Goal: Communication & Community: Answer question/provide support

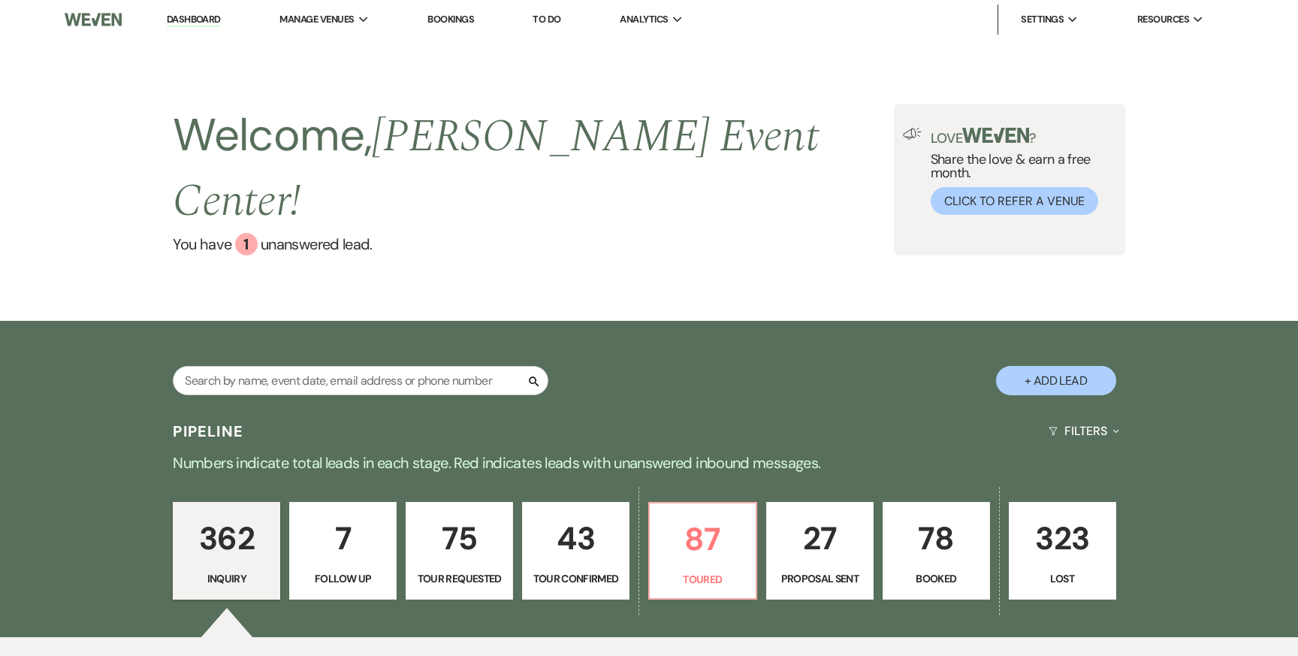
click at [1030, 366] on button "+ Add Lead" at bounding box center [1056, 380] width 120 height 29
select select "754"
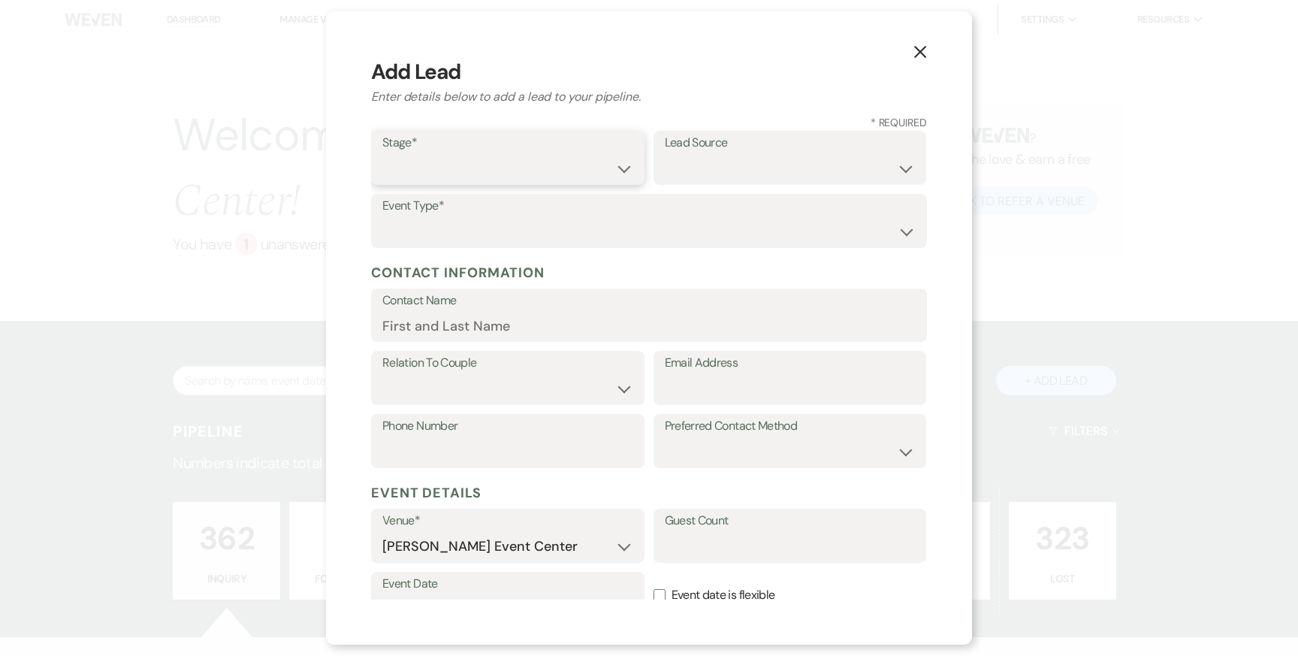
click at [600, 163] on select "Inquiry Follow Up Tour Requested Tour Confirmed Toured Proposal Sent Booked Lost" at bounding box center [507, 168] width 251 height 29
select select "1"
click at [704, 161] on select "Weven Venue Website Instagram Facebook Pinterest Google The Knot Wedding Wire H…" at bounding box center [790, 168] width 251 height 29
select select "23"
click at [568, 230] on select "Wedding Anniversary Party Baby Shower Bachelorette / Bachelor Party Birthday Pa…" at bounding box center [648, 231] width 533 height 29
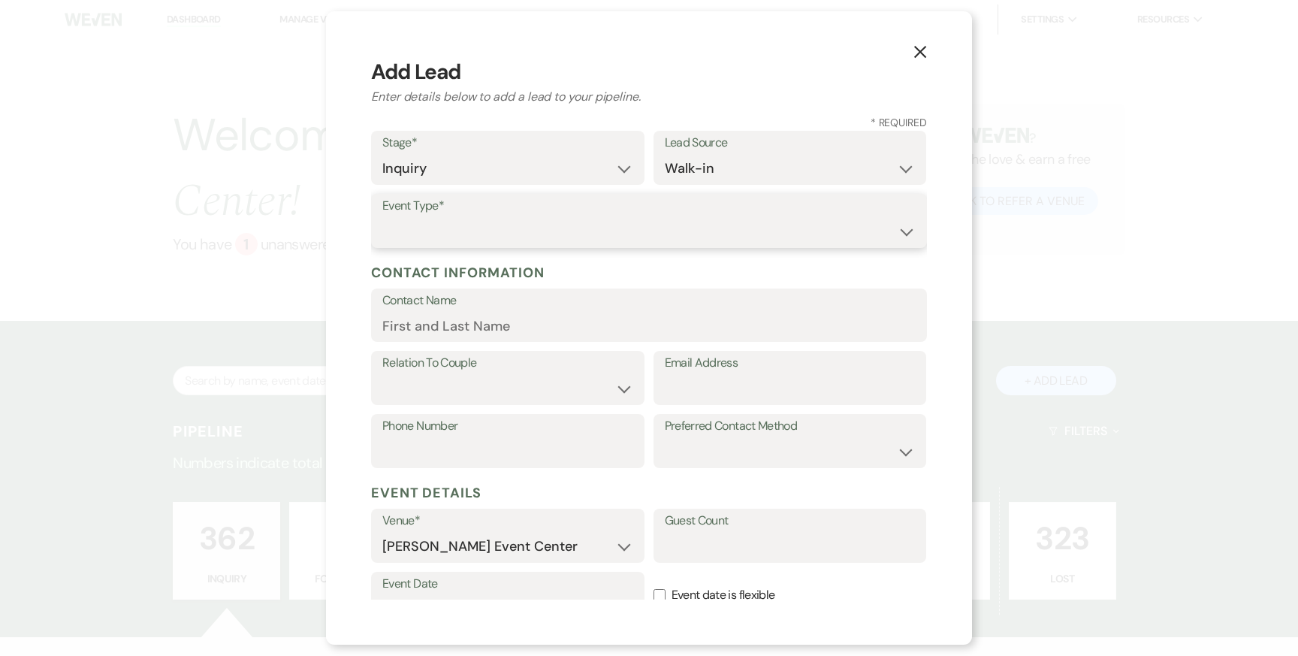
select select "1"
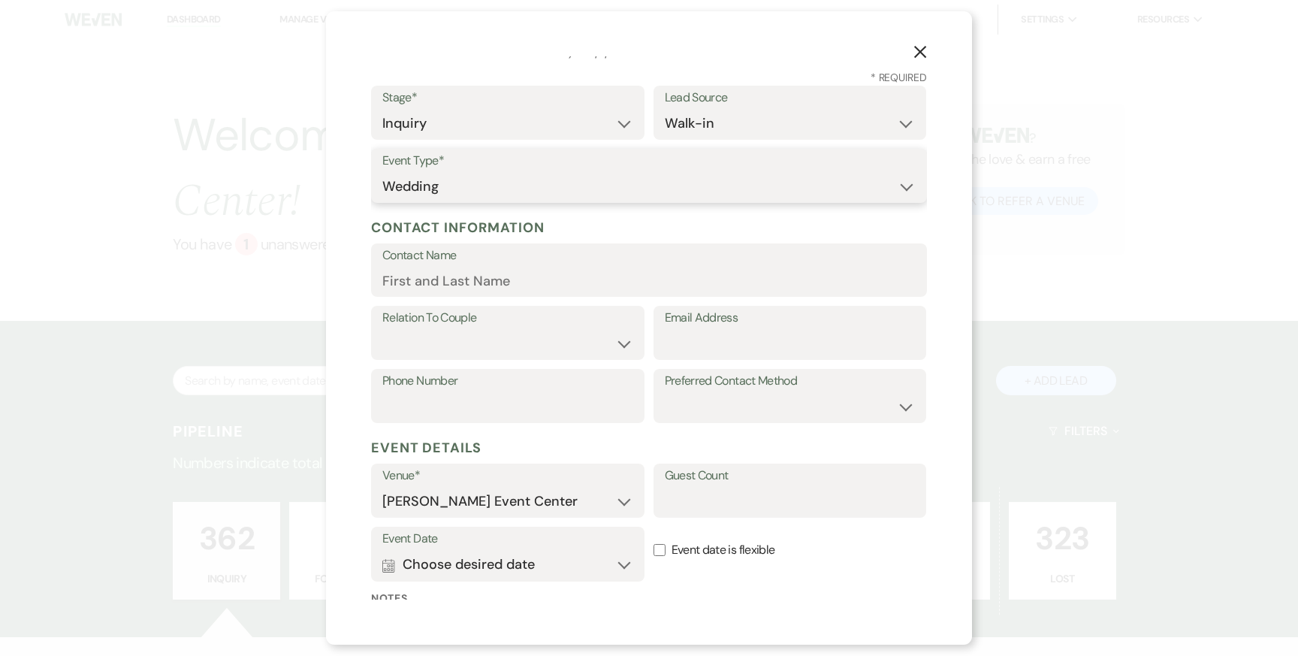
scroll to position [77, 0]
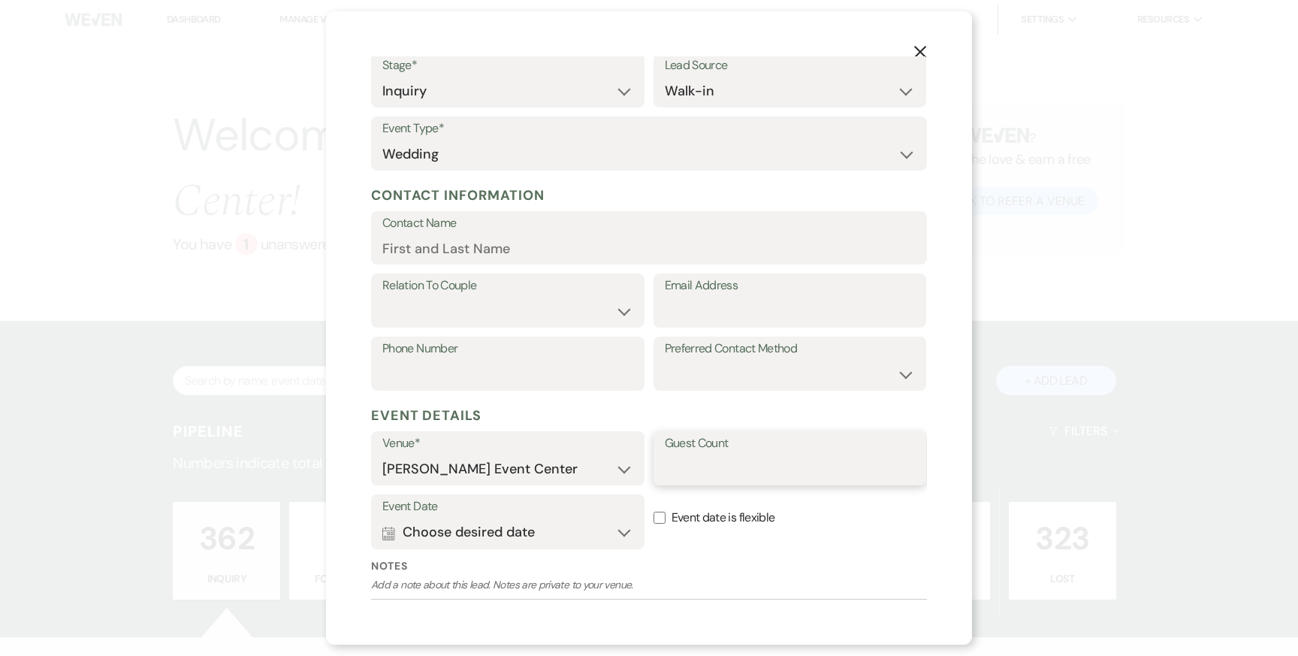
click at [678, 457] on input "Guest Count" at bounding box center [790, 468] width 251 height 29
type input "150"
click at [494, 534] on button "Calendar Choose desired date Expand" at bounding box center [507, 532] width 251 height 30
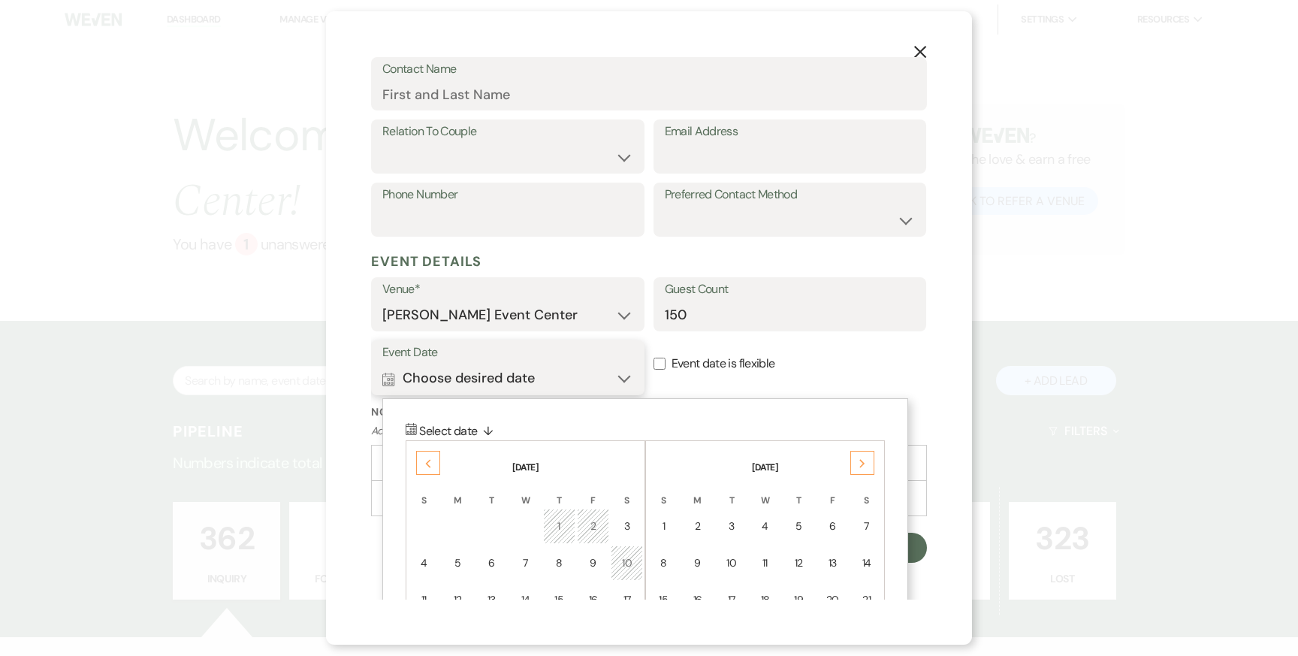
scroll to position [327, 0]
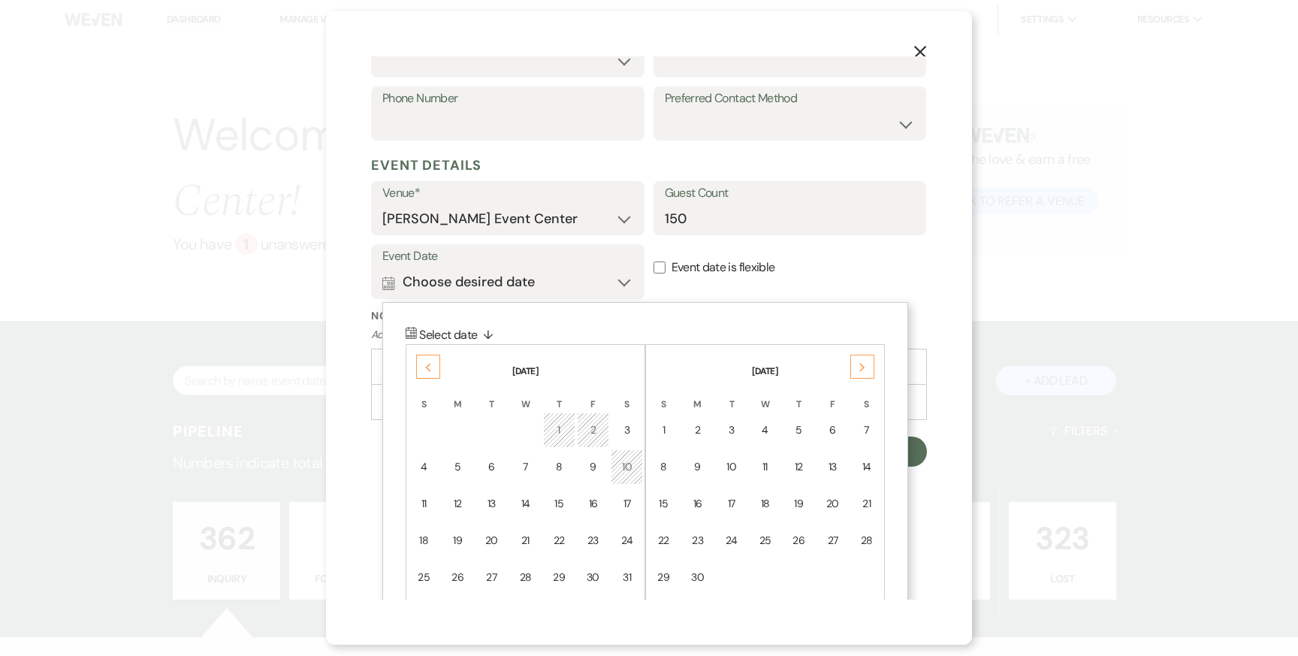
click at [859, 363] on icon "Next" at bounding box center [862, 367] width 8 height 9
click at [425, 356] on div "Previous" at bounding box center [428, 367] width 24 height 24
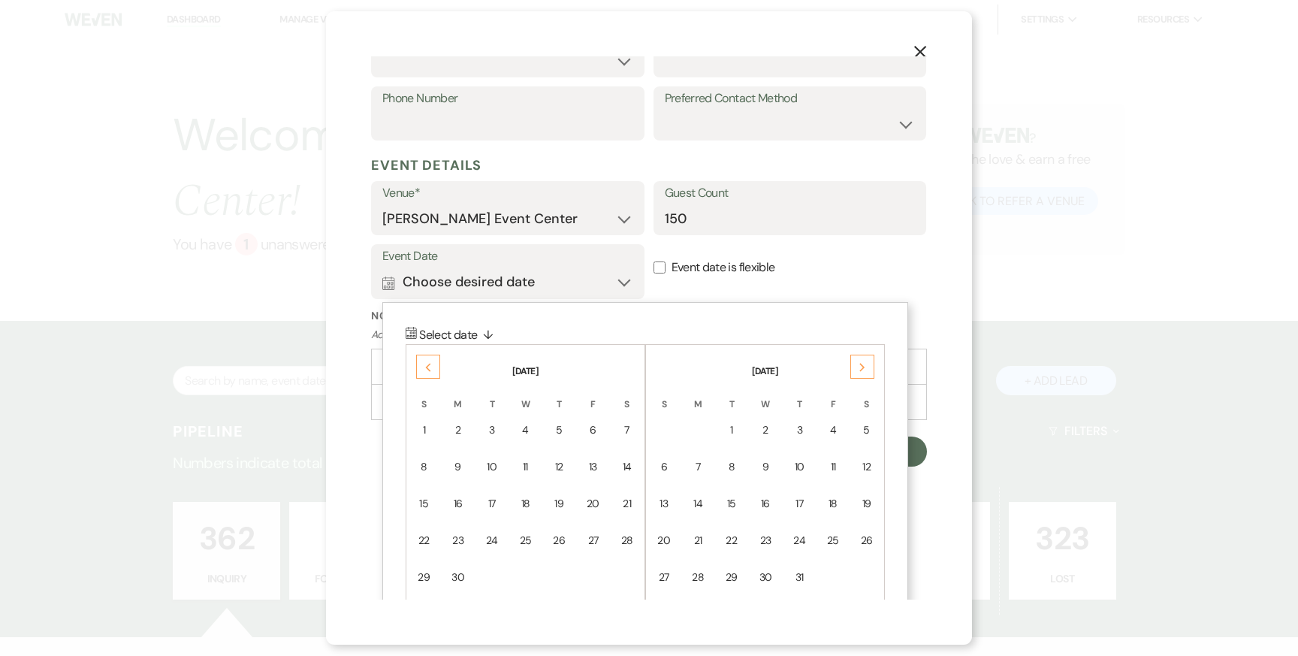
click at [425, 356] on div "Previous" at bounding box center [428, 367] width 24 height 24
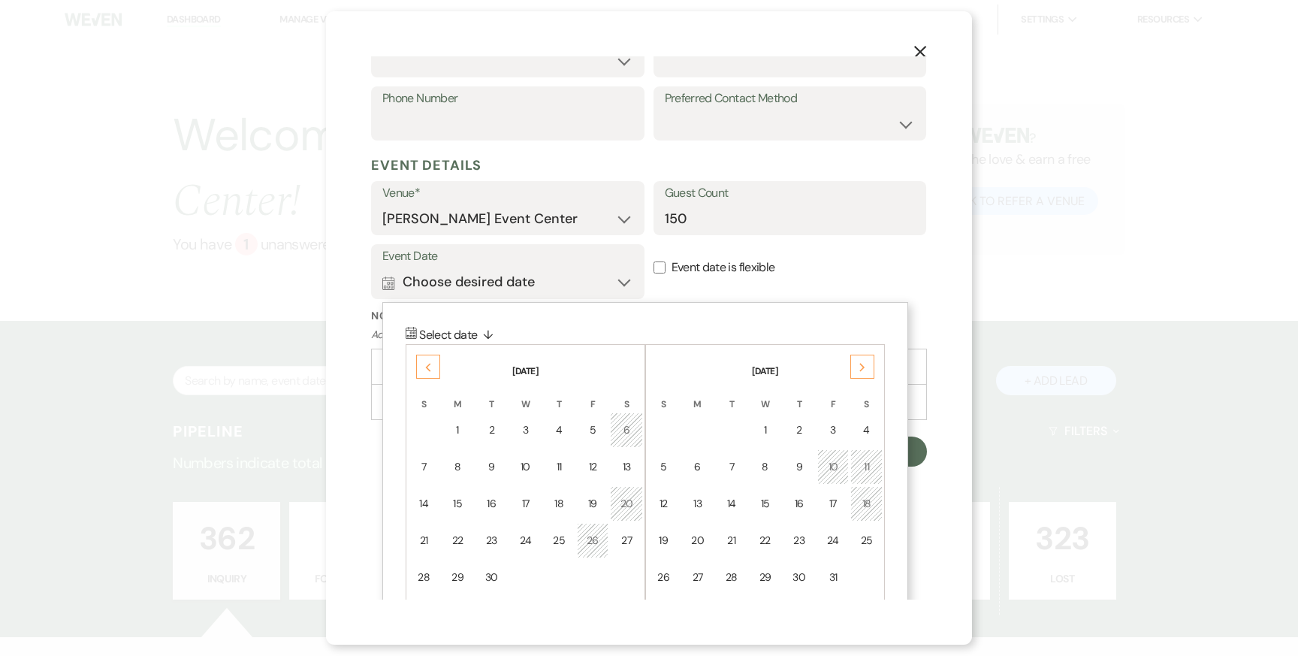
click at [425, 356] on div "Previous" at bounding box center [428, 367] width 24 height 24
click at [584, 541] on td "24" at bounding box center [594, 540] width 32 height 35
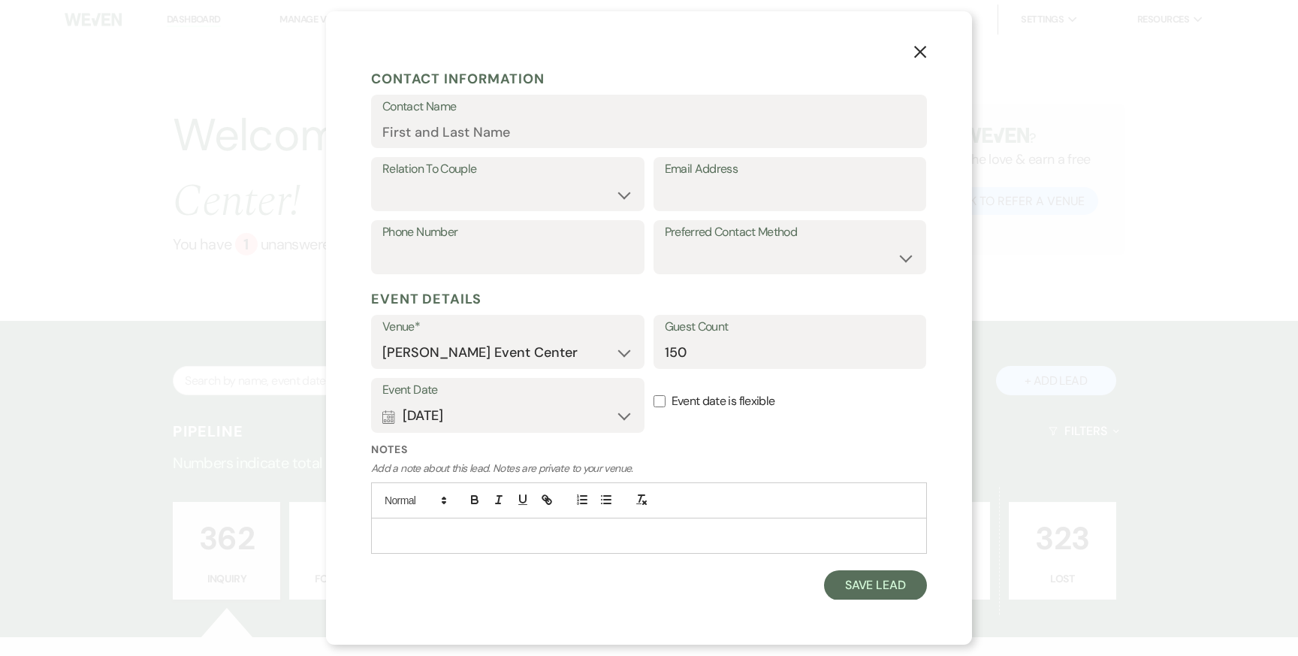
scroll to position [0, 0]
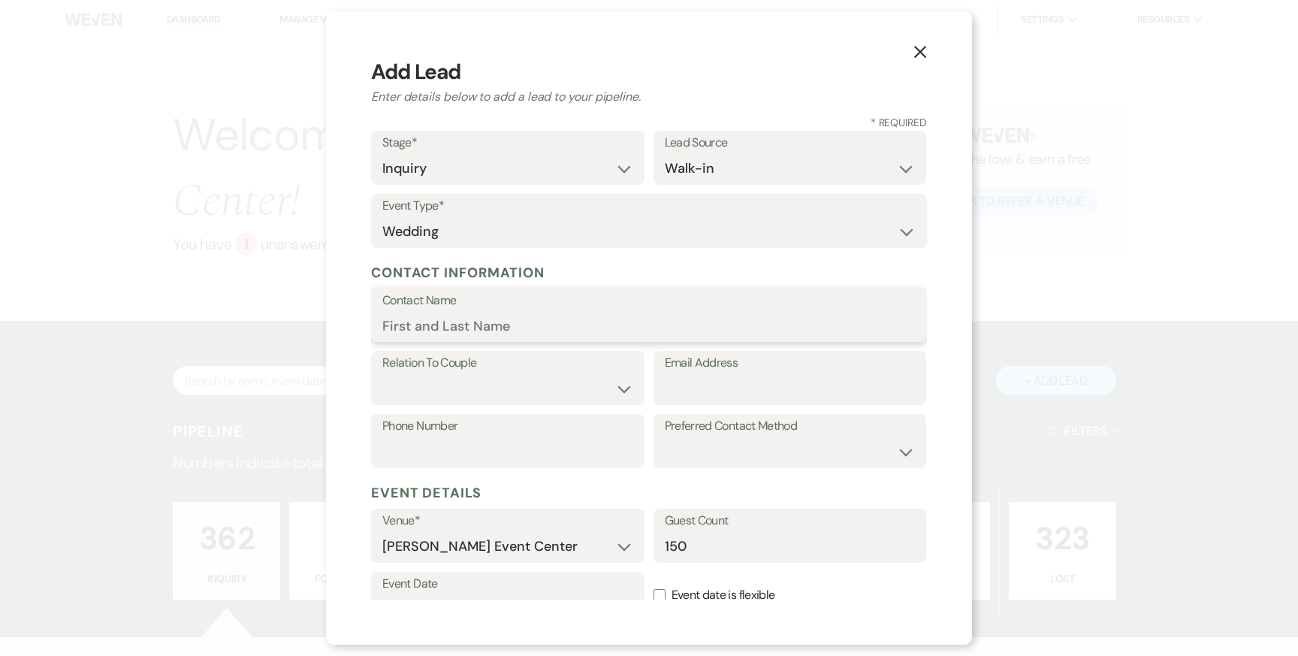
click at [545, 333] on input "Contact Name" at bounding box center [648, 325] width 533 height 29
type input "[PERSON_NAME]"
click at [511, 394] on select "Couple Planner Parent of Couple Family Member Friend Other" at bounding box center [507, 388] width 251 height 29
select select "1"
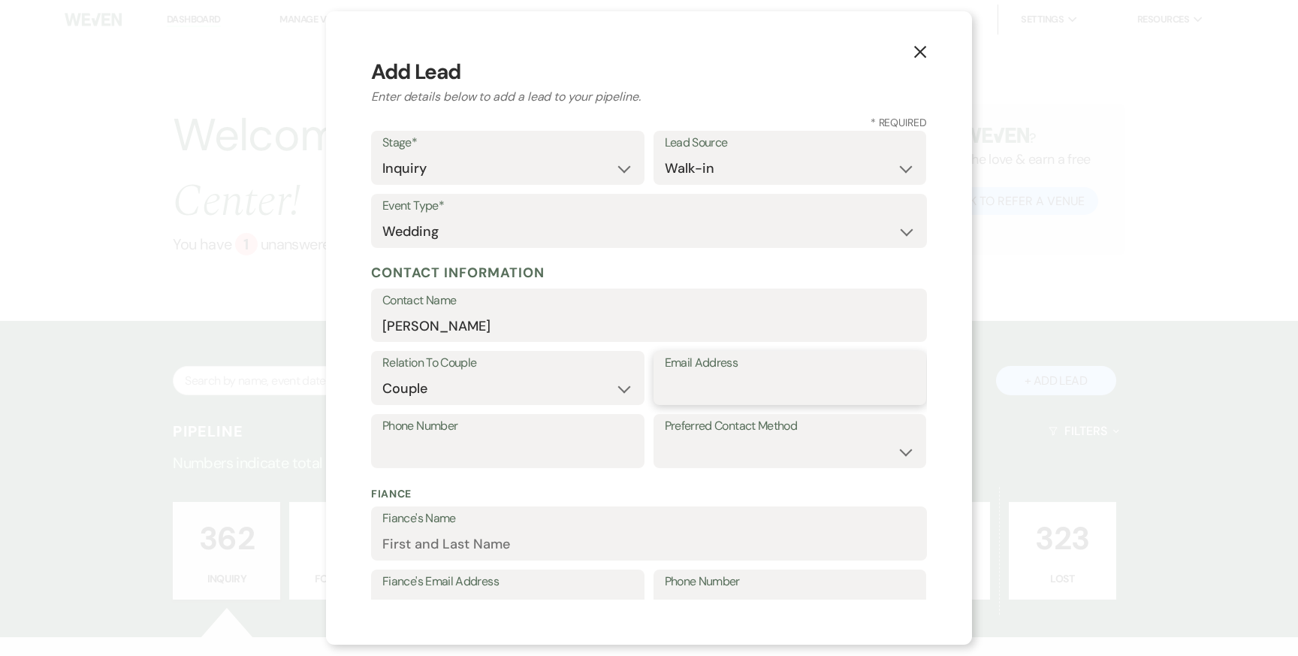
click at [686, 394] on input "Email Address" at bounding box center [790, 388] width 251 height 29
type input "[EMAIL_ADDRESS][DOMAIN_NAME]"
click at [566, 448] on input "Phone Number" at bounding box center [507, 451] width 251 height 29
type input "2149128117"
click at [716, 445] on select "Email Phone Text" at bounding box center [790, 451] width 251 height 29
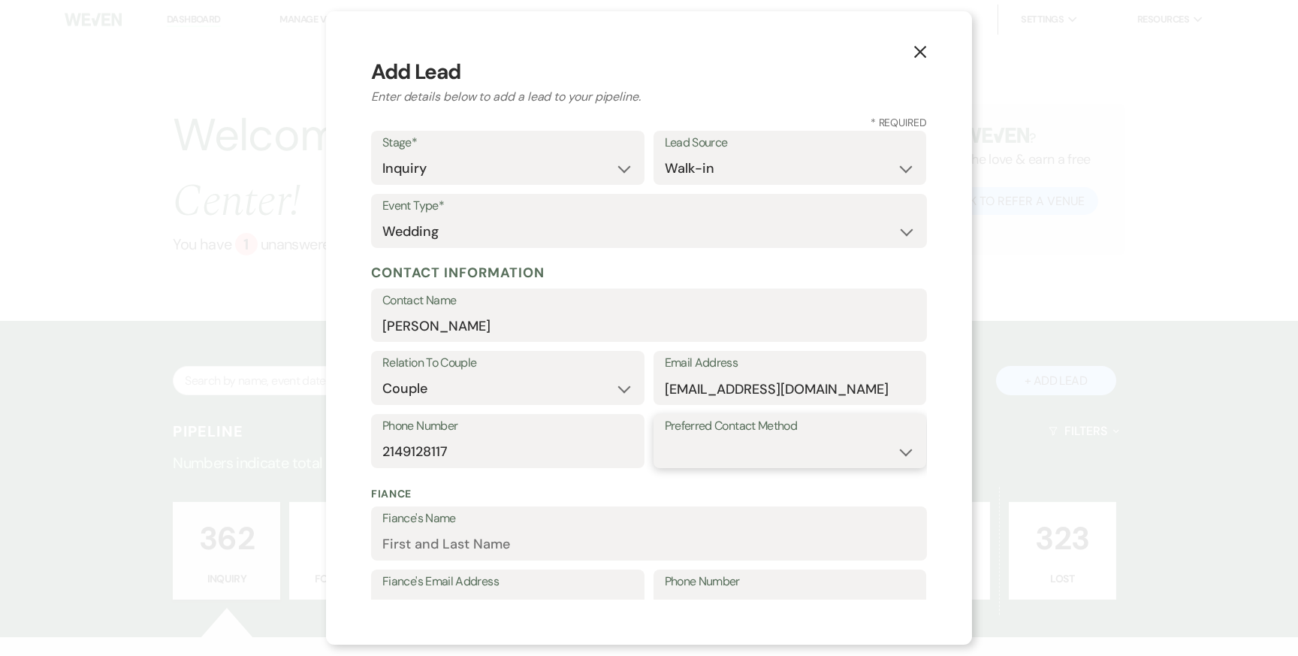
select select "email"
click at [548, 553] on input "Fiance's Name" at bounding box center [648, 544] width 533 height 29
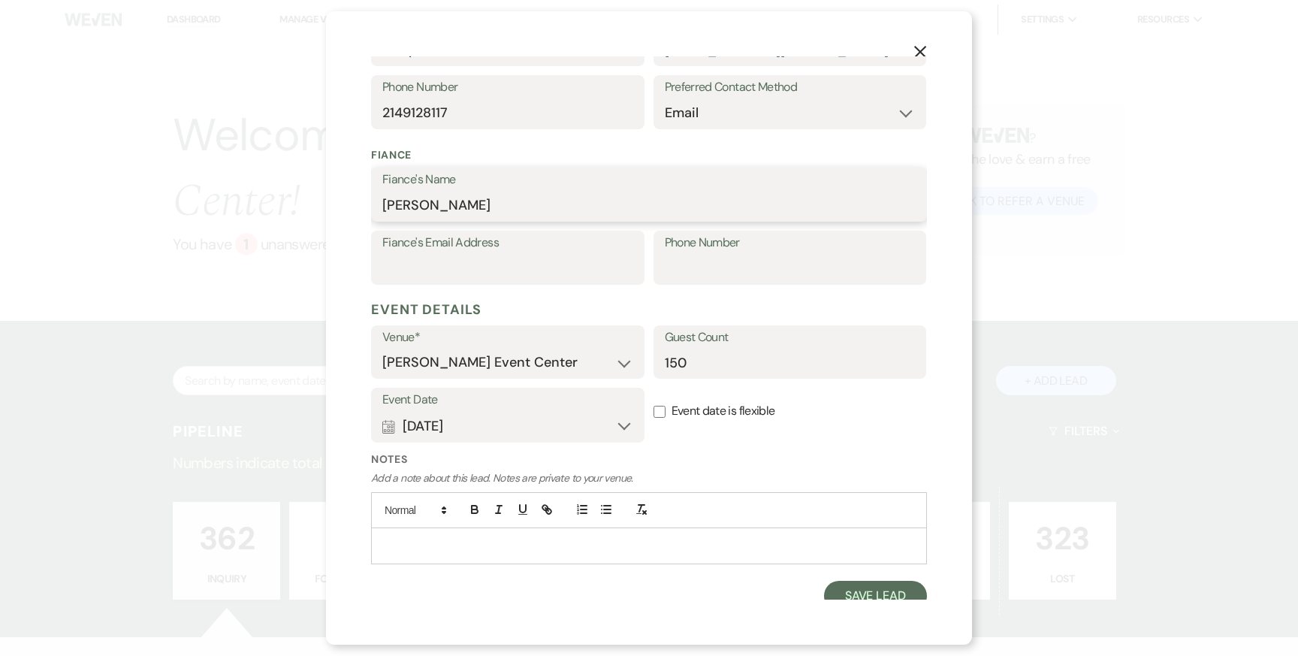
scroll to position [339, 0]
type input "[PERSON_NAME]"
click at [548, 254] on input "Fiance's Email Address" at bounding box center [507, 267] width 251 height 29
click at [697, 447] on div "Event Date Calendar [DATE] Expand Done Calendar Select date ↓ [DATE] Previous […" at bounding box center [649, 419] width 556 height 64
click at [498, 264] on input "Fiance's Email Address" at bounding box center [507, 267] width 251 height 29
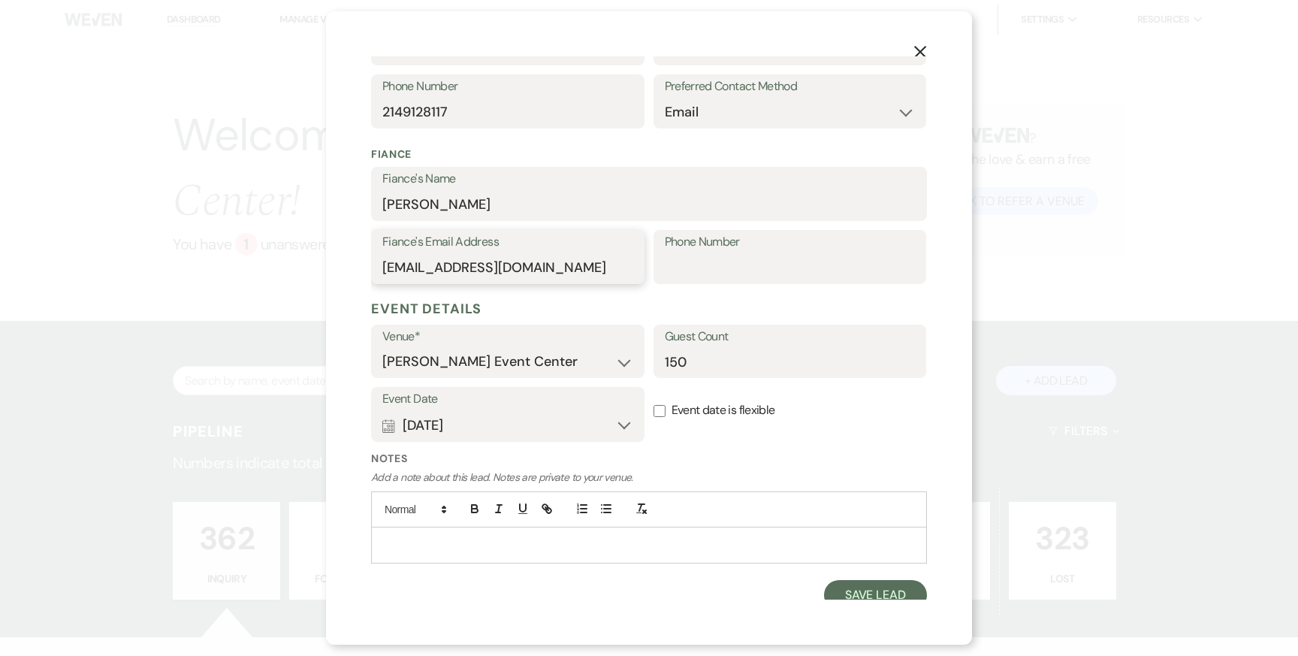
type input "[EMAIL_ADDRESS][DOMAIN_NAME]"
click at [704, 252] on label "Phone Number" at bounding box center [790, 242] width 251 height 22
click at [704, 253] on input "Phone Number" at bounding box center [790, 267] width 251 height 29
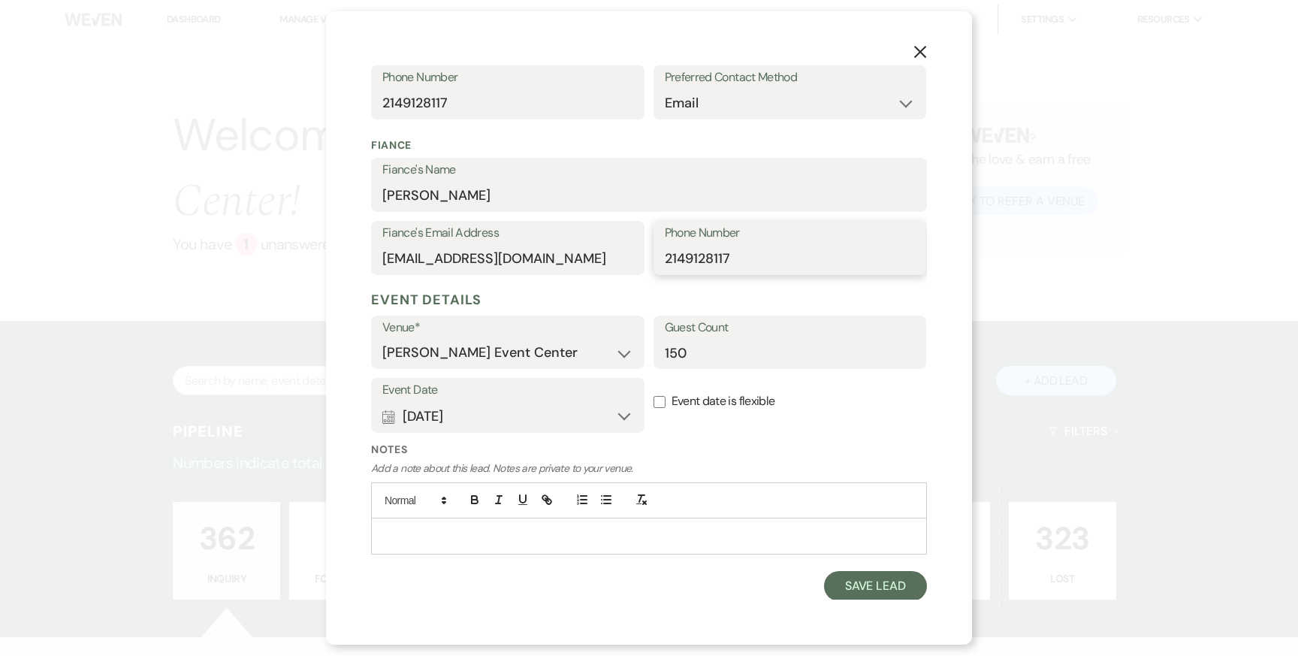
type input "2149128117"
click at [646, 532] on p at bounding box center [649, 535] width 532 height 17
click at [855, 585] on button "Save Lead" at bounding box center [875, 586] width 103 height 30
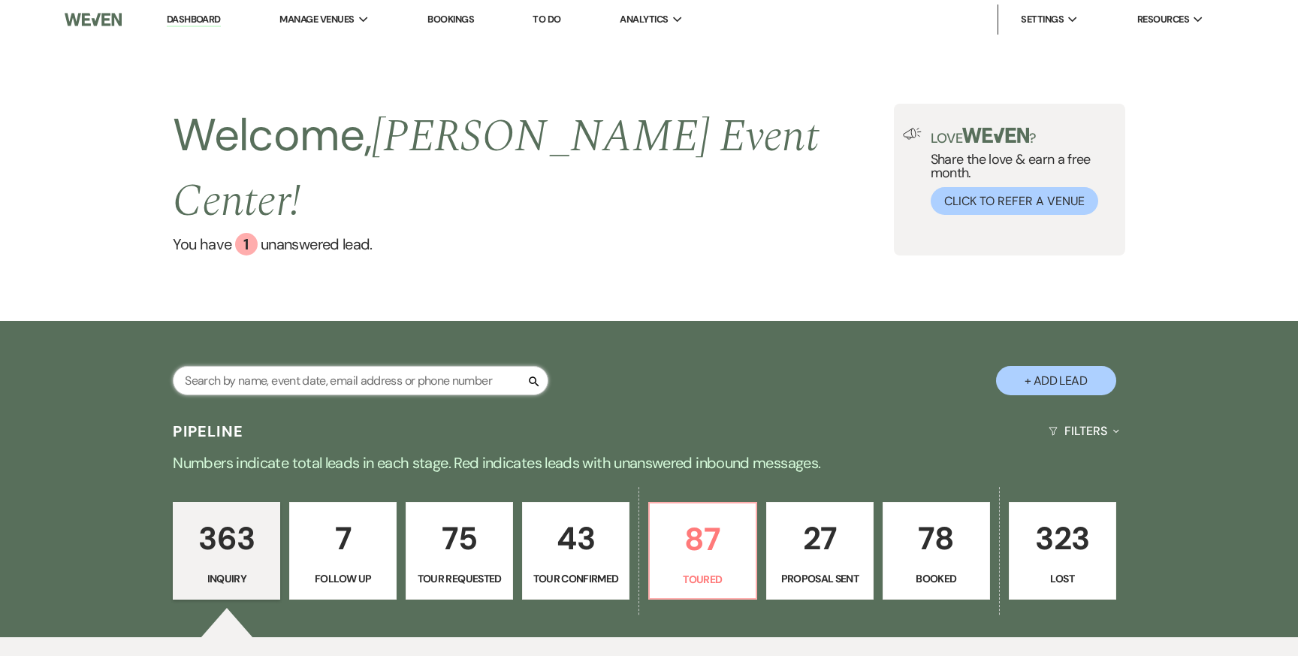
click at [395, 366] on input "text" at bounding box center [361, 380] width 376 height 29
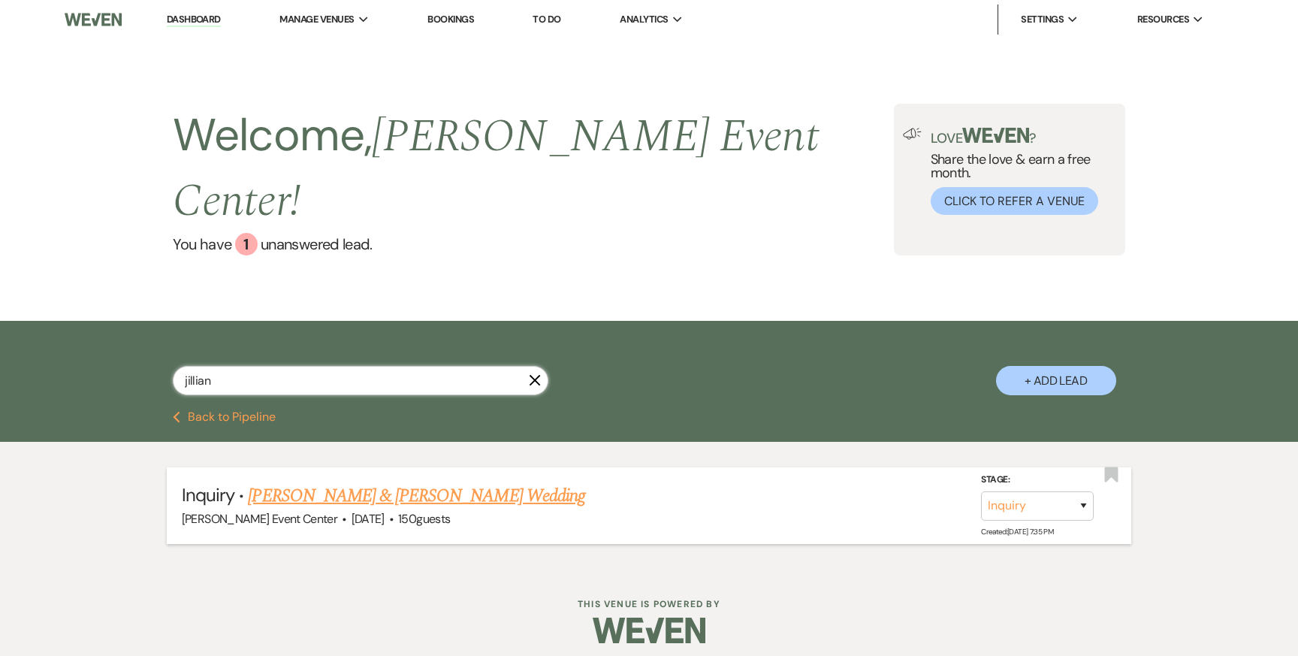
type input "jillian"
click at [396, 482] on link "[PERSON_NAME] & [PERSON_NAME] Wedding" at bounding box center [416, 495] width 336 height 27
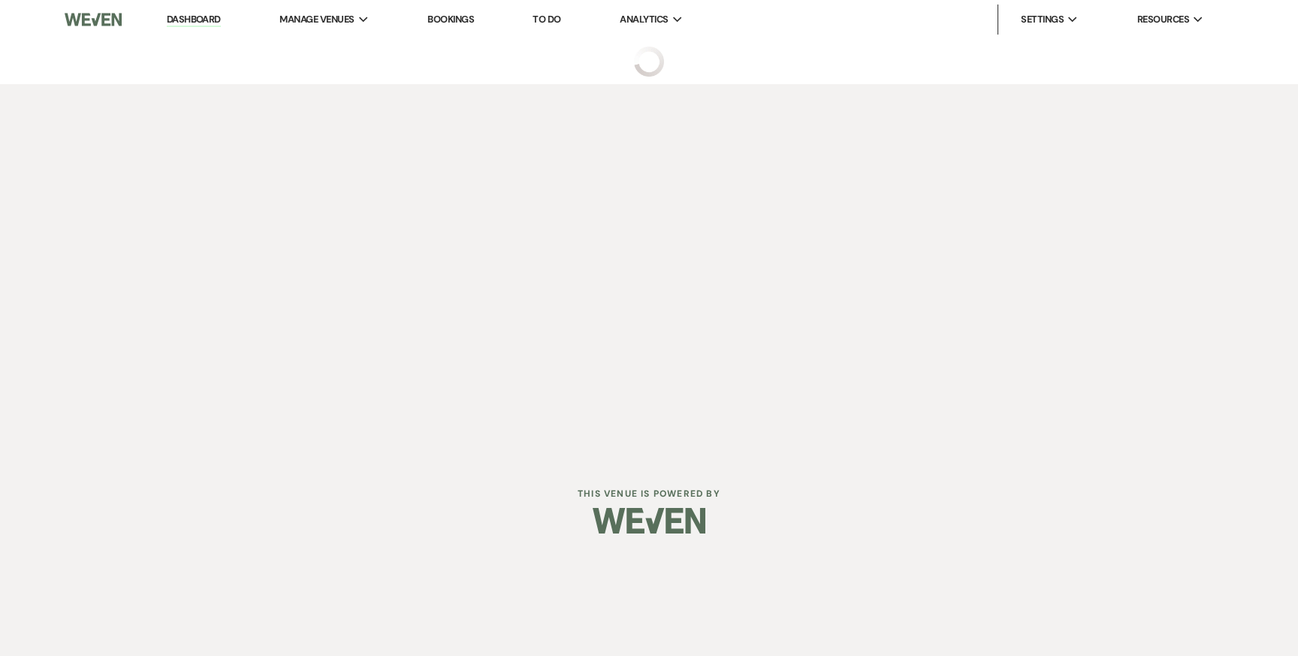
select select "23"
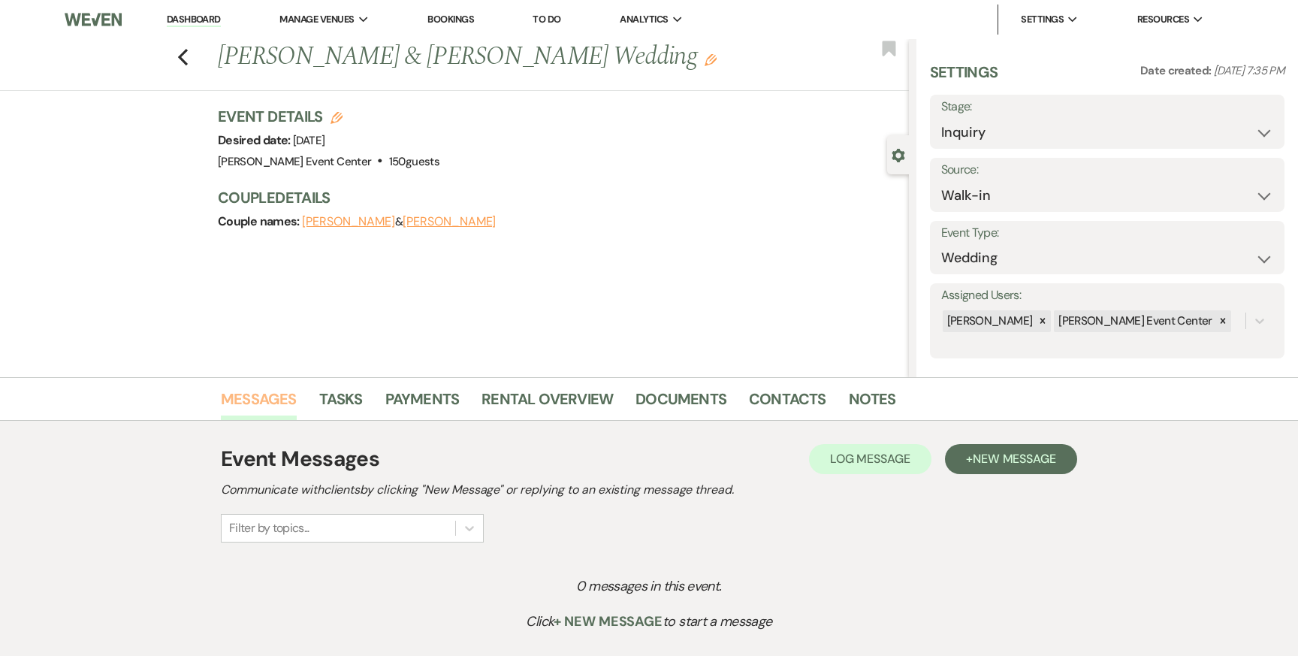
click at [288, 404] on link "Messages" at bounding box center [259, 403] width 76 height 33
click at [986, 457] on span "New Message" at bounding box center [1014, 459] width 83 height 16
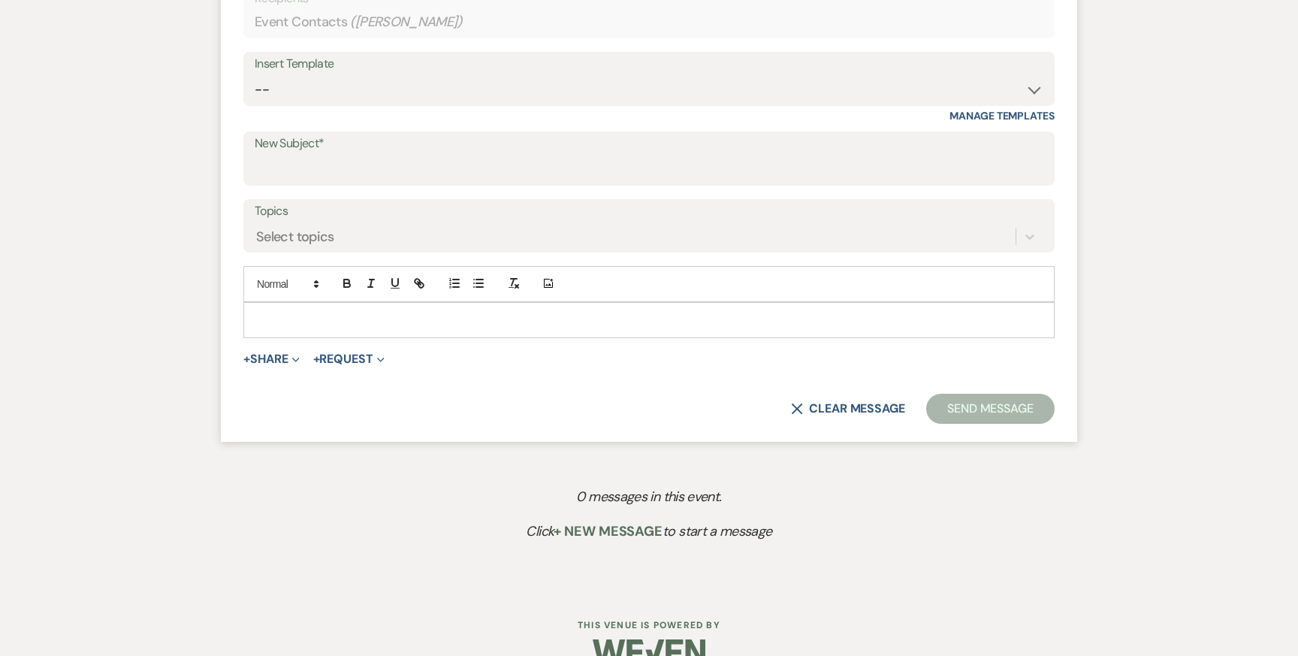
scroll to position [665, 0]
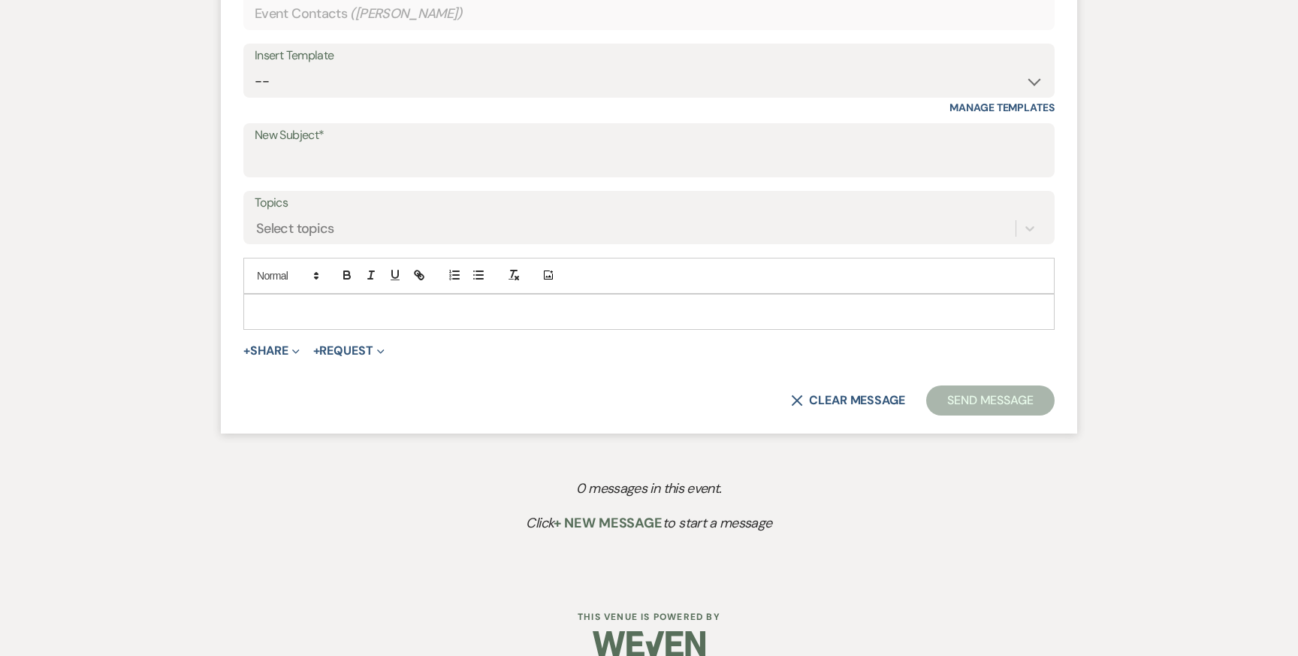
click at [306, 313] on p at bounding box center [648, 311] width 787 height 17
click at [310, 312] on p at bounding box center [648, 311] width 787 height 17
click at [270, 352] on button "+ Share Expand" at bounding box center [271, 351] width 56 height 12
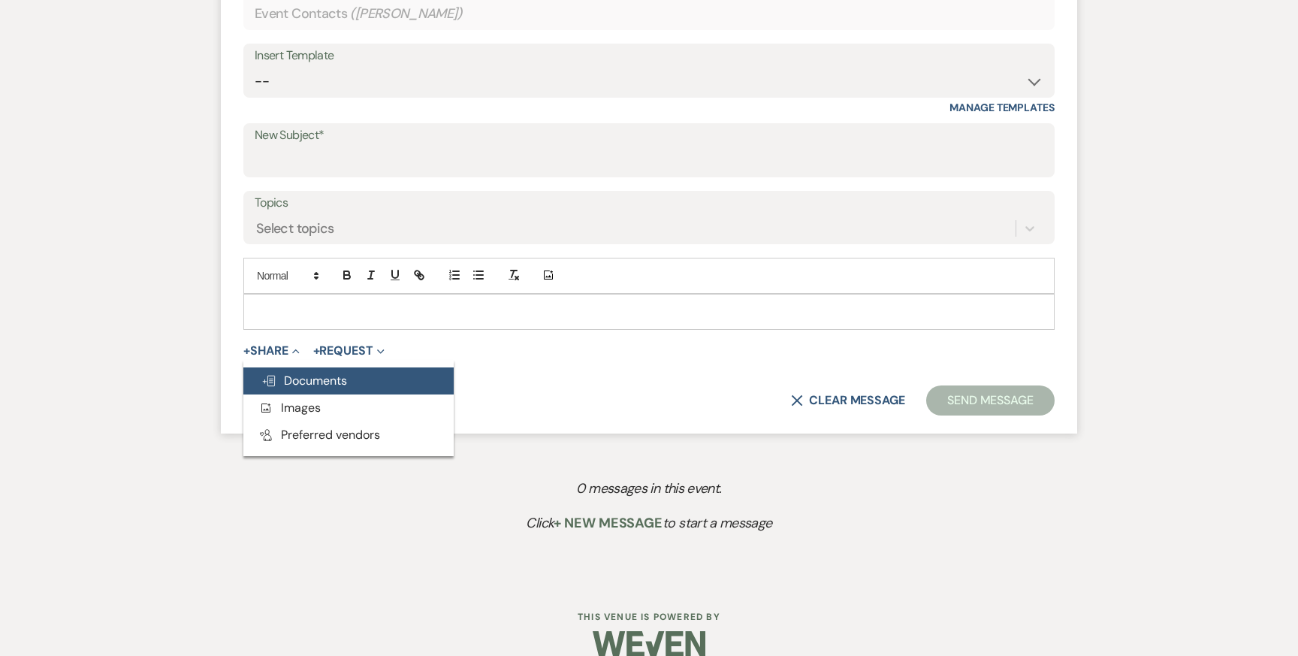
click at [290, 369] on button "Doc Upload Documents" at bounding box center [348, 380] width 210 height 27
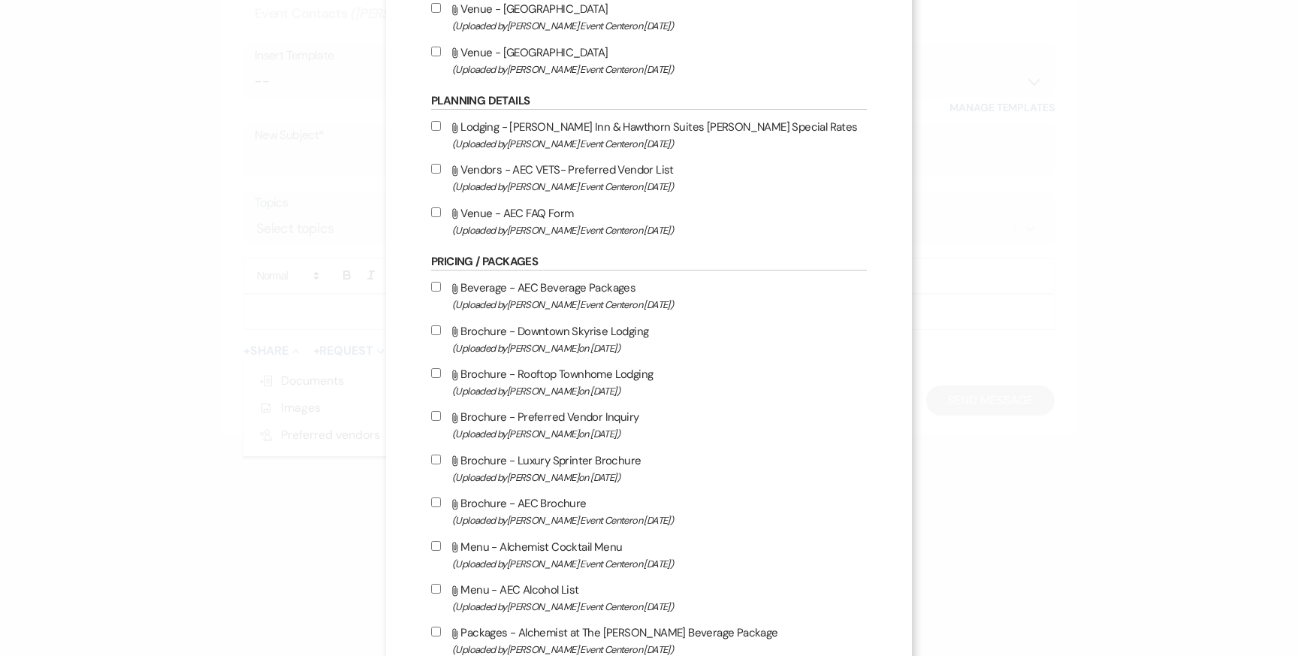
scroll to position [2047, 0]
click at [444, 198] on label "Attach File Vendors - AEC VETS- Preferred Vendor List (Uploaded by [PERSON_NAME…" at bounding box center [649, 180] width 436 height 35
click at [441, 177] on input "Attach File Vendors - AEC VETS- Preferred Vendor List (Uploaded by [PERSON_NAME…" at bounding box center [436, 172] width 10 height 10
checkbox input "true"
click at [439, 220] on input "Attach File Venue - AEC FAQ Form (Uploaded by [PERSON_NAME] Event Center on [DA…" at bounding box center [436, 215] width 10 height 10
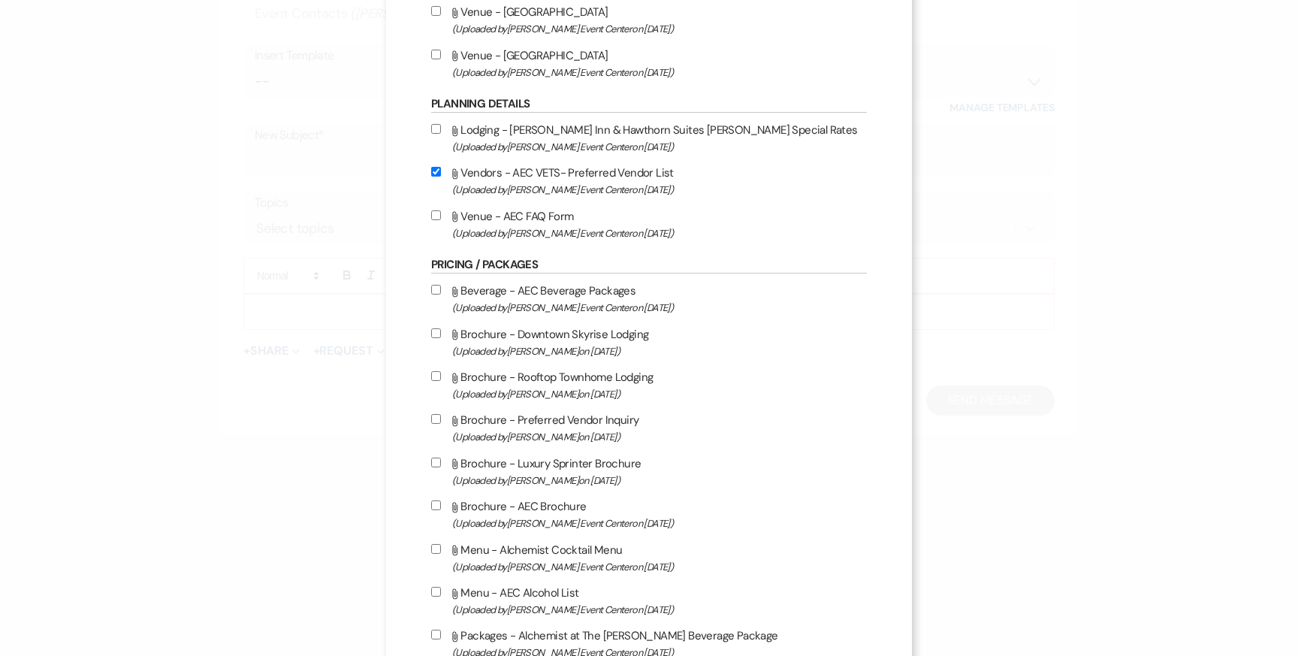
checkbox input "true"
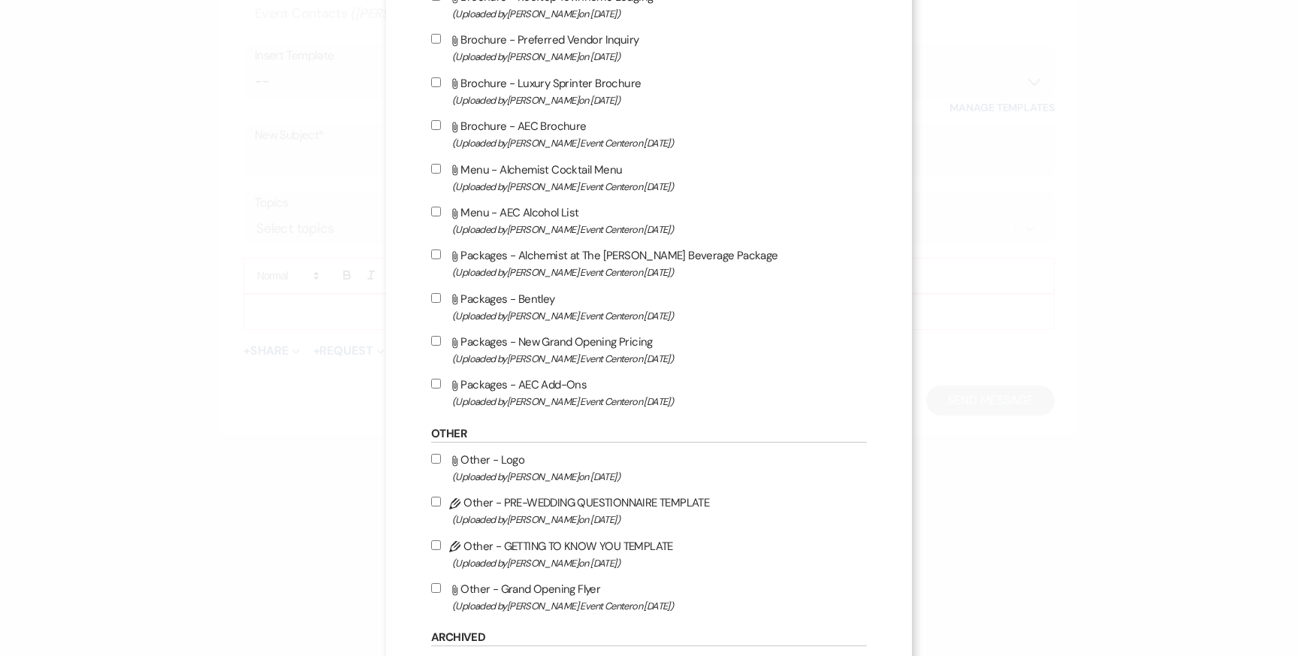
scroll to position [2444, 0]
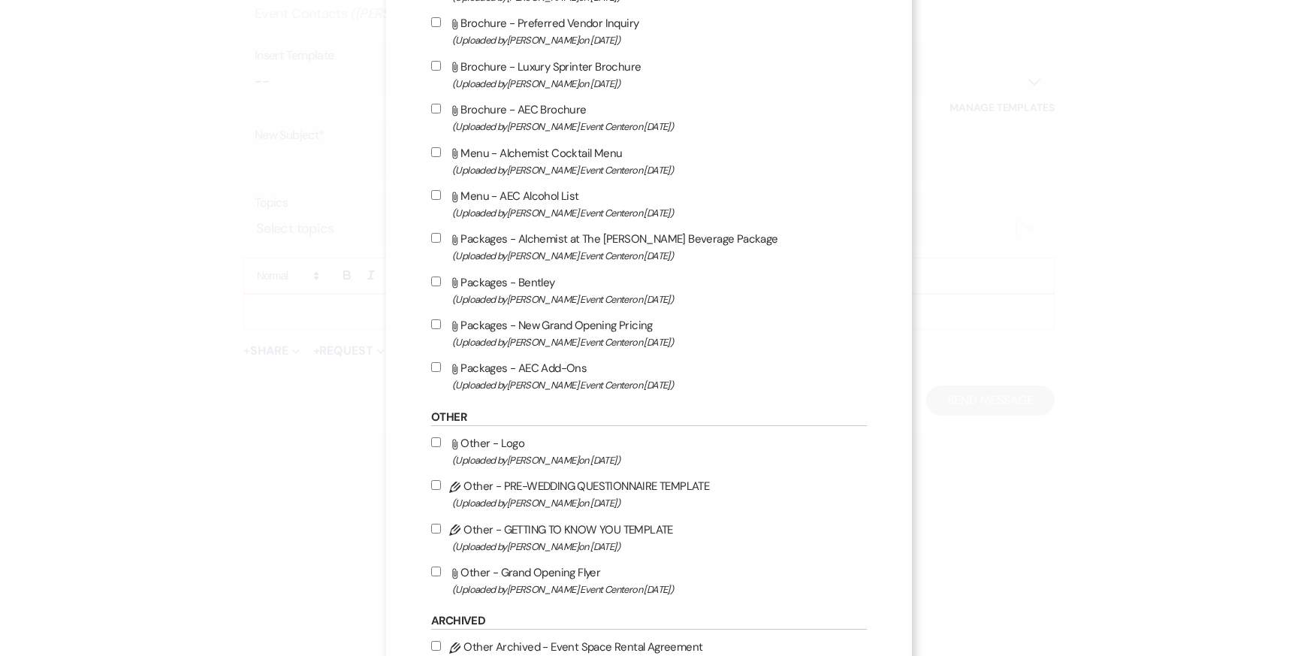
click at [443, 351] on label "Attach File Packages - New Grand Opening Pricing (Uploaded by [PERSON_NAME] Eve…" at bounding box center [649, 332] width 436 height 35
click at [441, 329] on input "Attach File Packages - New Grand Opening Pricing (Uploaded by [PERSON_NAME] Eve…" at bounding box center [436, 324] width 10 height 10
checkbox input "true"
click at [436, 372] on input "Attach File Packages - AEC Add-Ons (Uploaded by [PERSON_NAME] Event Center on […" at bounding box center [436, 367] width 10 height 10
checkbox input "true"
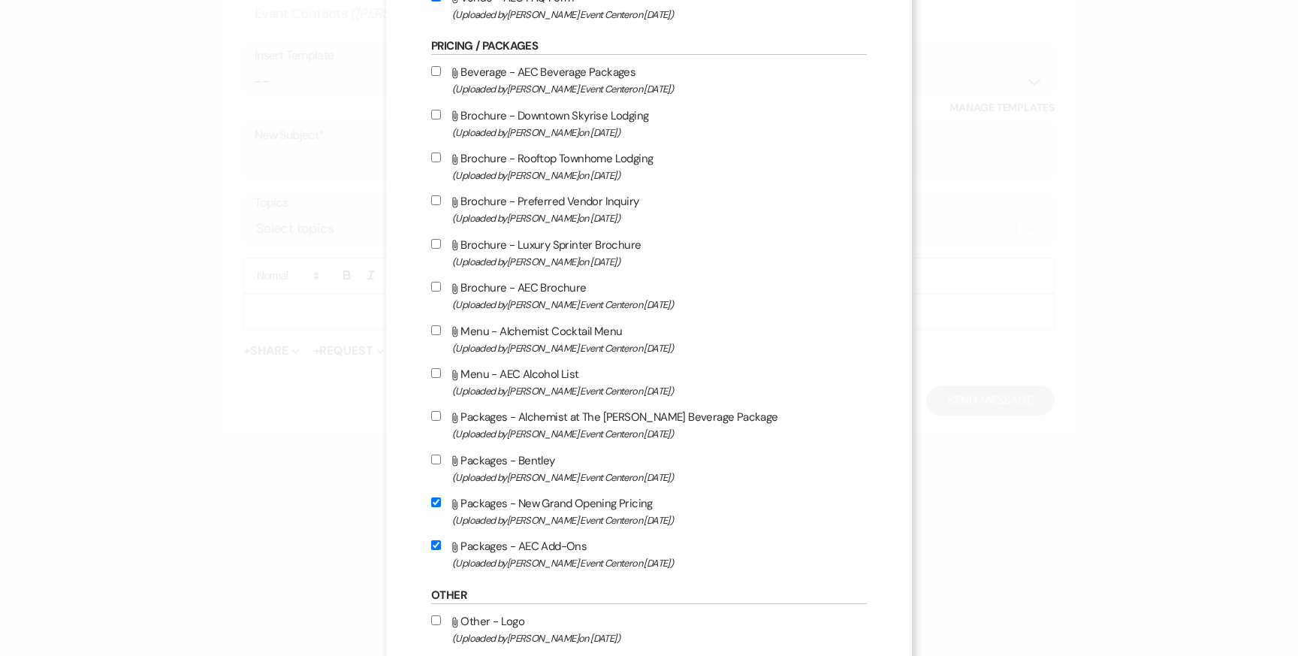
scroll to position [2259, 0]
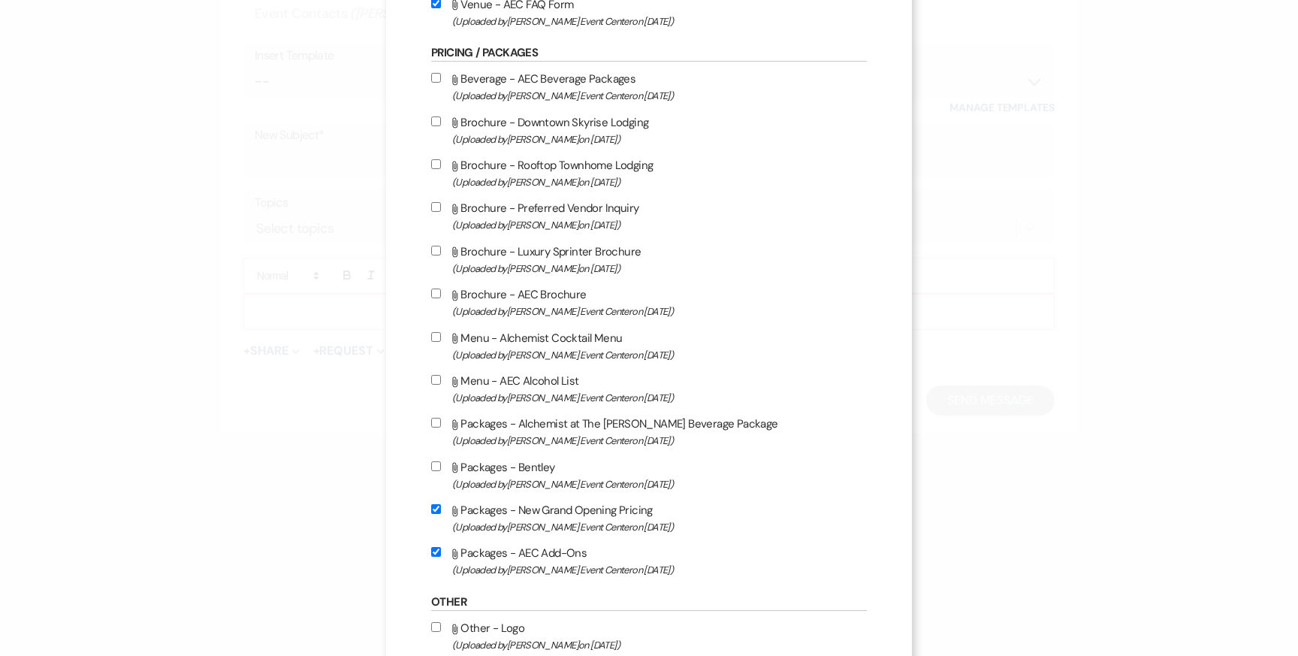
click at [436, 83] on input "Attach File Beverage - AEC Beverage Packages (Uploaded by [PERSON_NAME] Event C…" at bounding box center [436, 78] width 10 height 10
checkbox input "true"
click at [437, 385] on input "Attach File Menu - AEC Alcohol List (Uploaded by [PERSON_NAME] Event Center on …" at bounding box center [436, 380] width 10 height 10
checkbox input "true"
click at [435, 427] on input "Attach File Packages - Alchemist at The [PERSON_NAME] Beverage Package (Uploade…" at bounding box center [436, 423] width 10 height 10
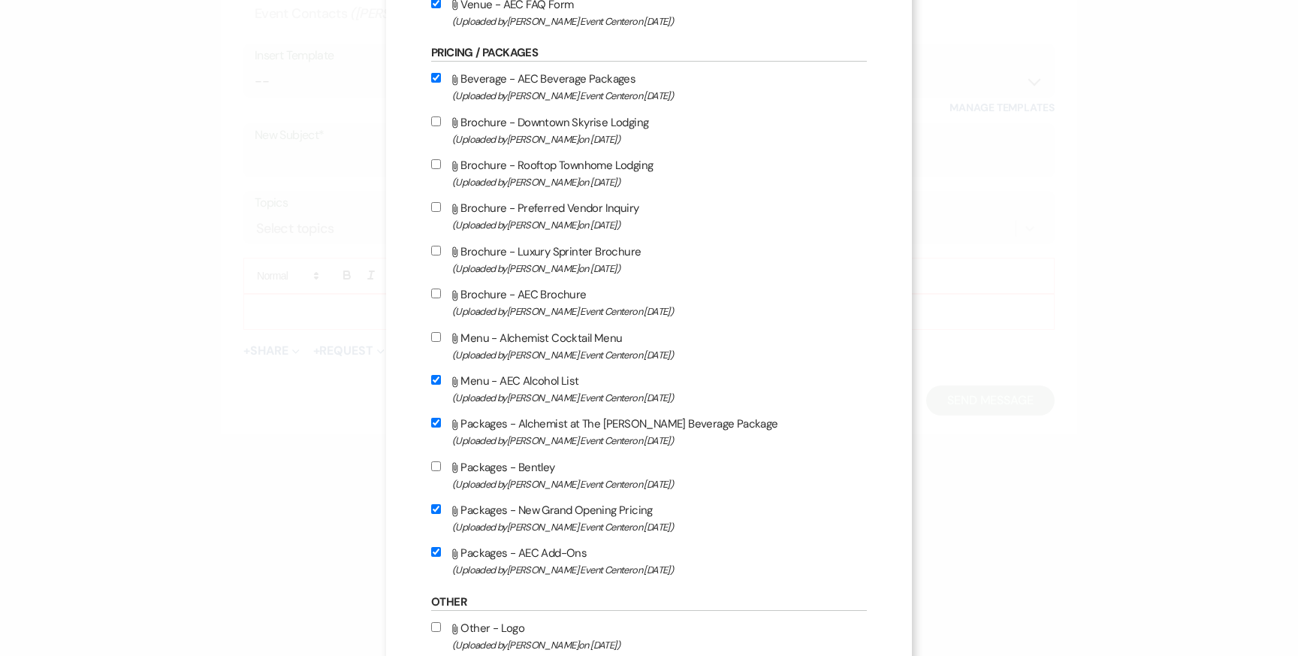
checkbox input "true"
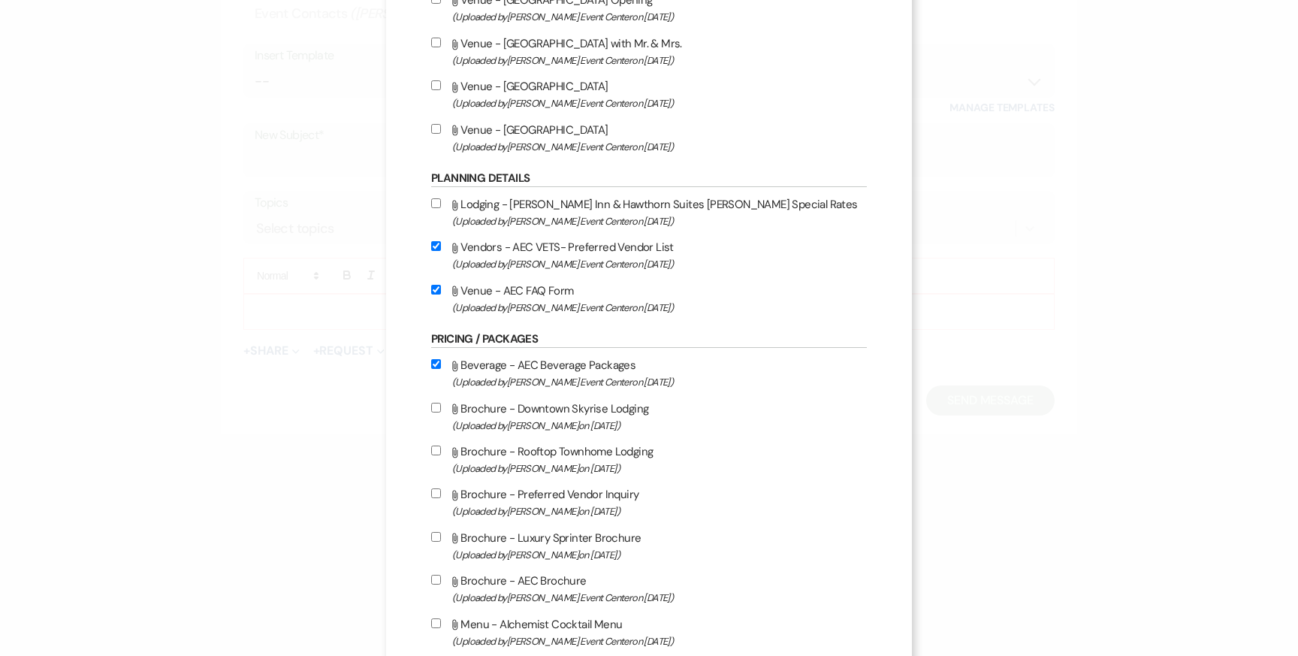
scroll to position [3053, 0]
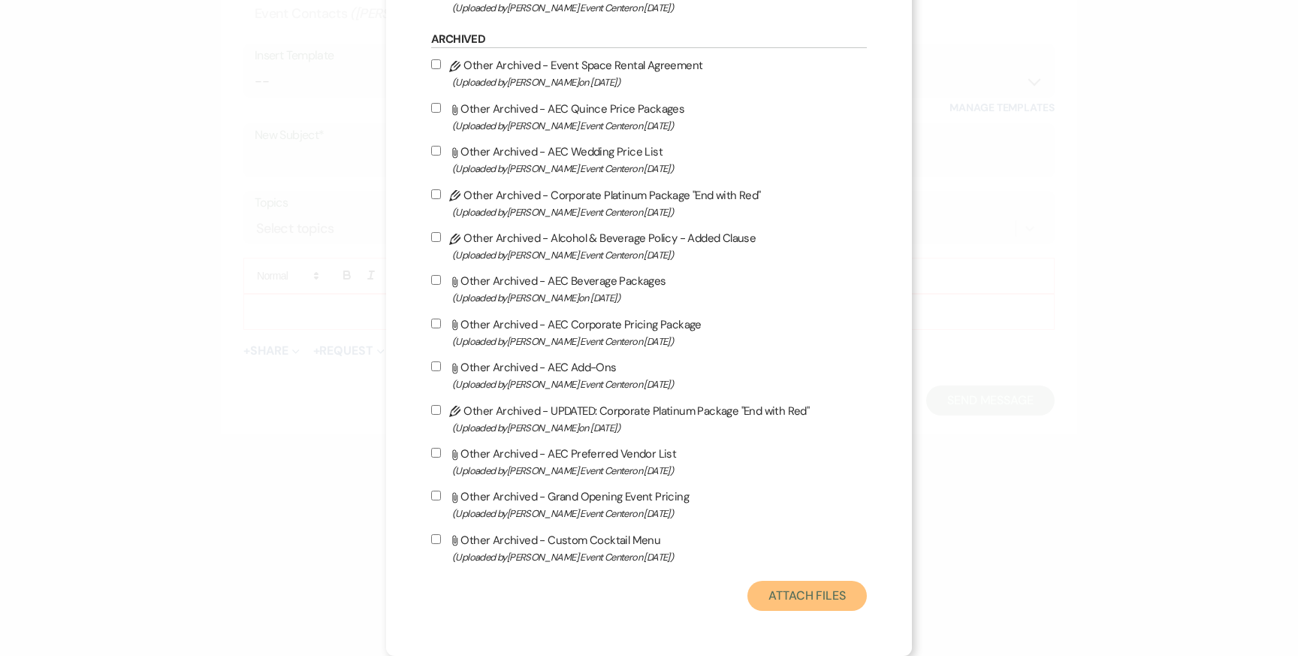
click at [808, 604] on button "Attach Files" at bounding box center [806, 596] width 119 height 30
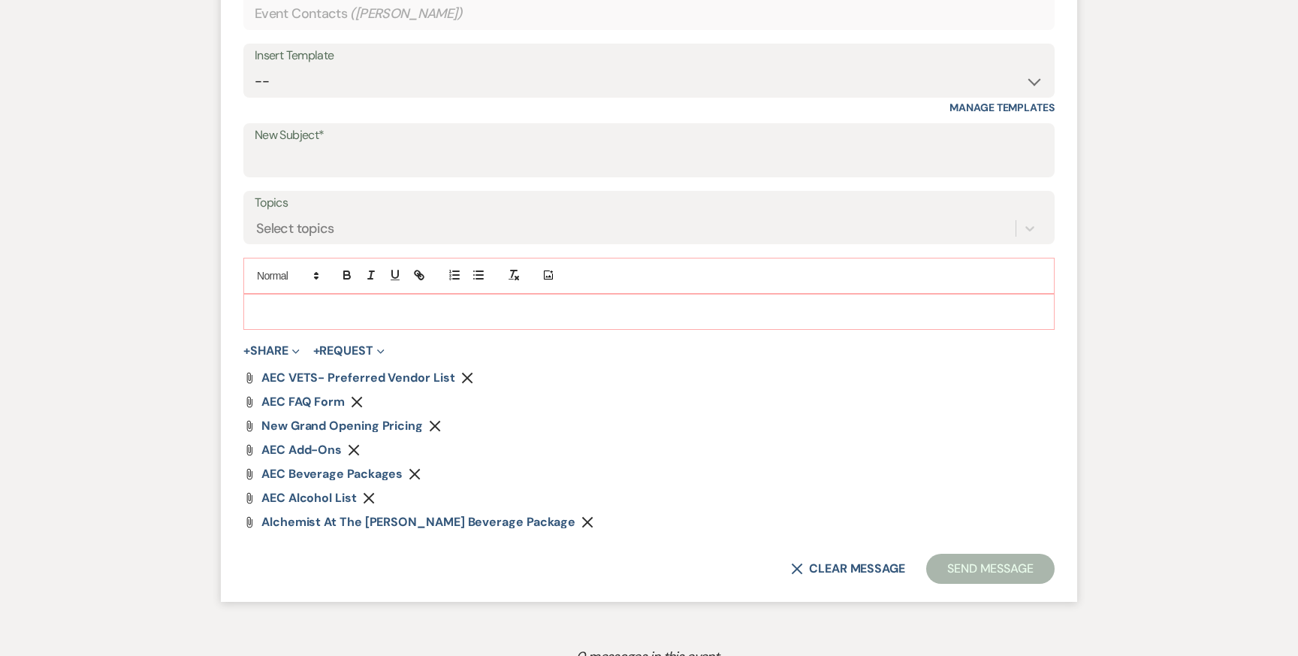
click at [677, 312] on p at bounding box center [648, 311] width 787 height 17
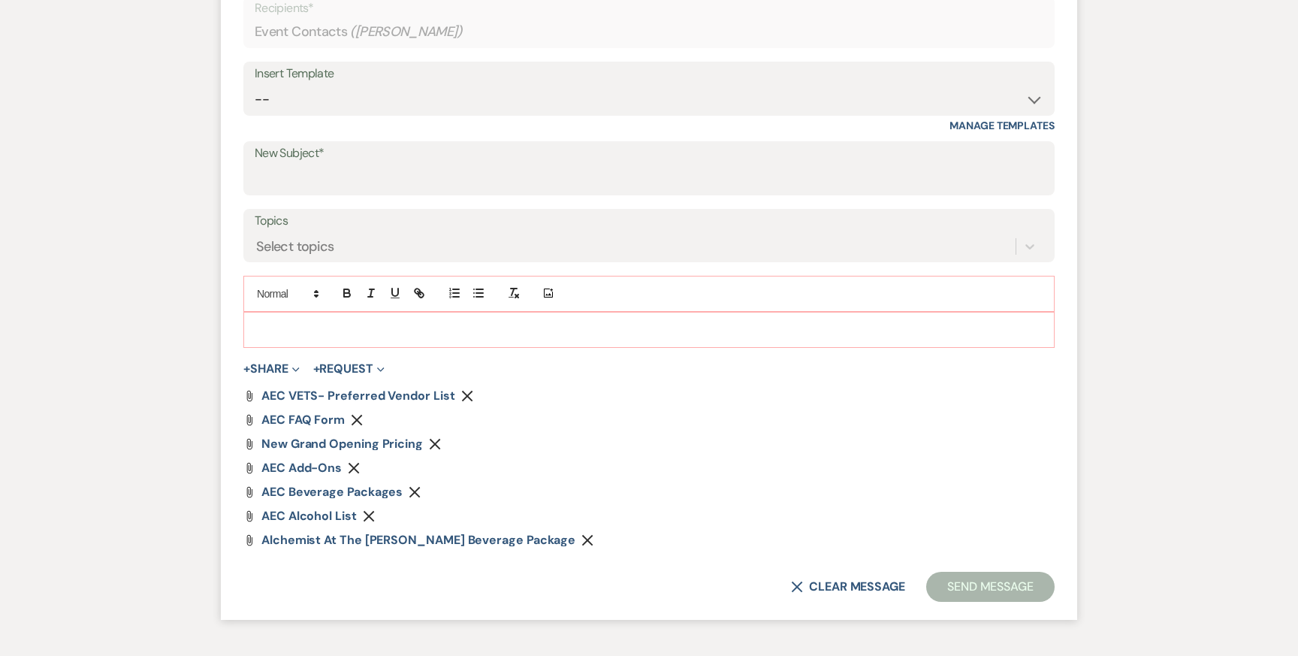
scroll to position [633, 0]
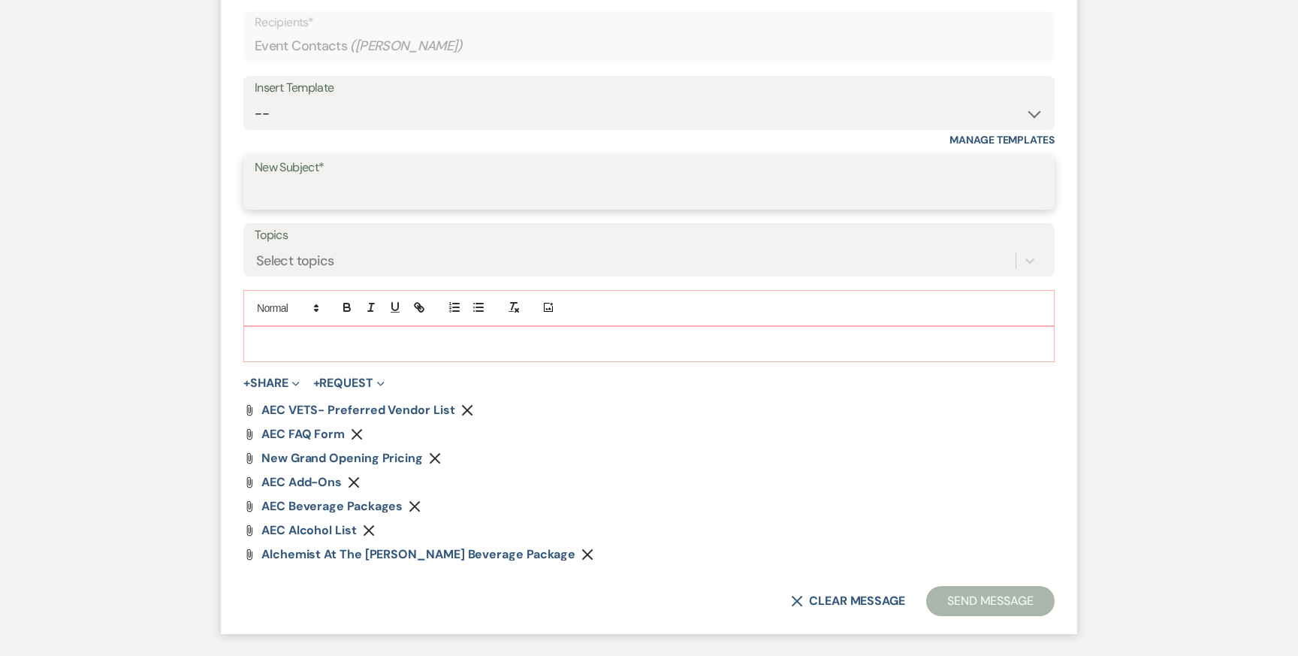
click at [649, 194] on input "New Subject*" at bounding box center [649, 193] width 789 height 29
click at [601, 119] on select "-- Weven Planning Portal Introduction (Booked Events) Initial Inquiry Response …" at bounding box center [649, 113] width 789 height 29
select select "5282"
type input "Reminder: [PERSON_NAME] Event Center - Venue Tour- Plus a Sneak Peek of…"
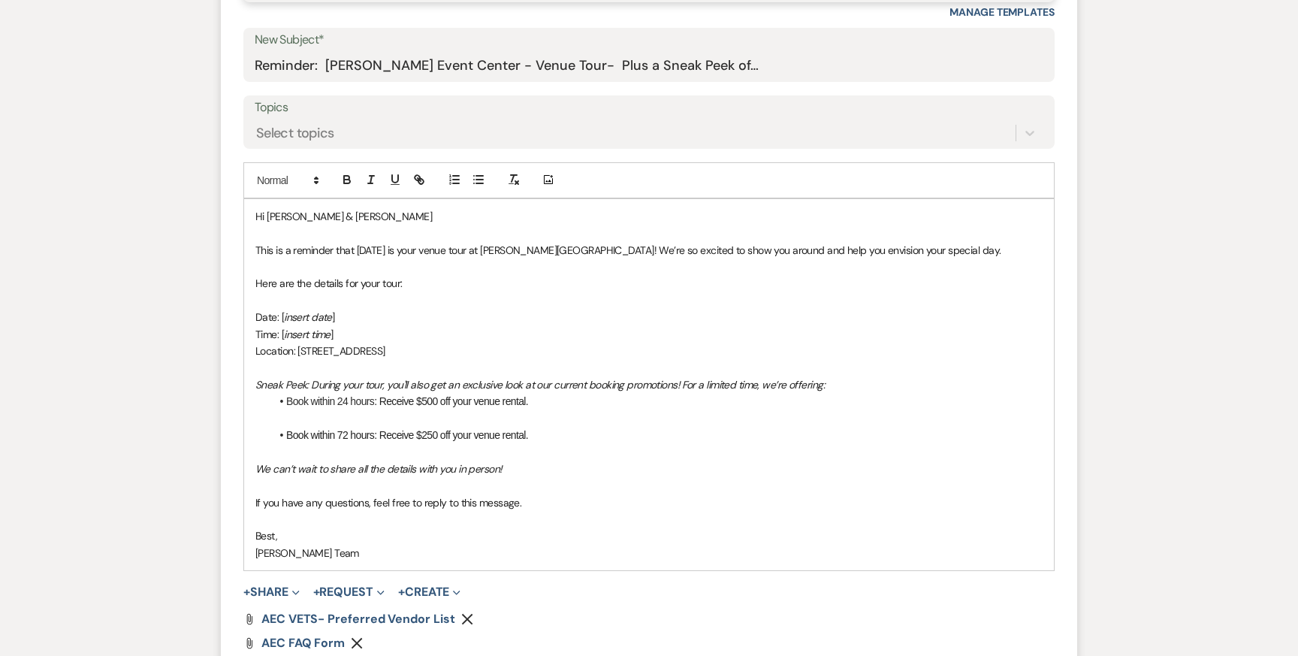
scroll to position [727, 0]
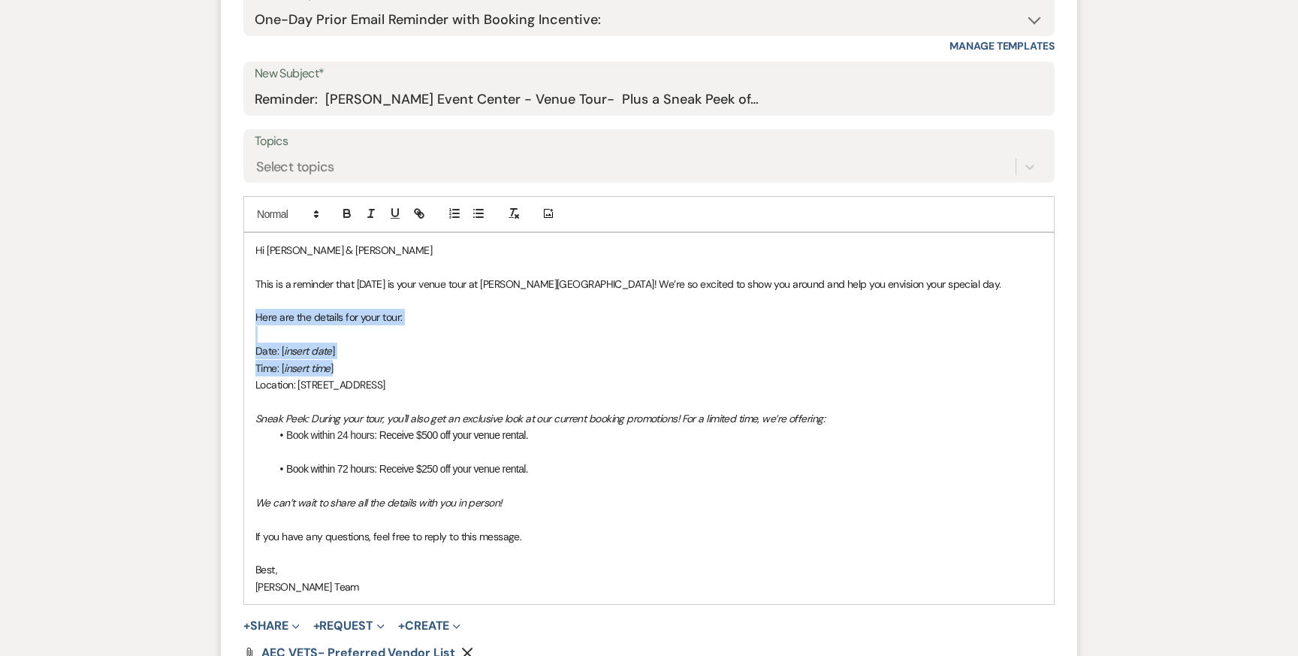
drag, startPoint x: 365, startPoint y: 372, endPoint x: 252, endPoint y: 310, distance: 128.4
click at [252, 310] on div "Hi [PERSON_NAME] & [PERSON_NAME] This is a reminder that [DATE] is your venue t…" at bounding box center [649, 418] width 810 height 371
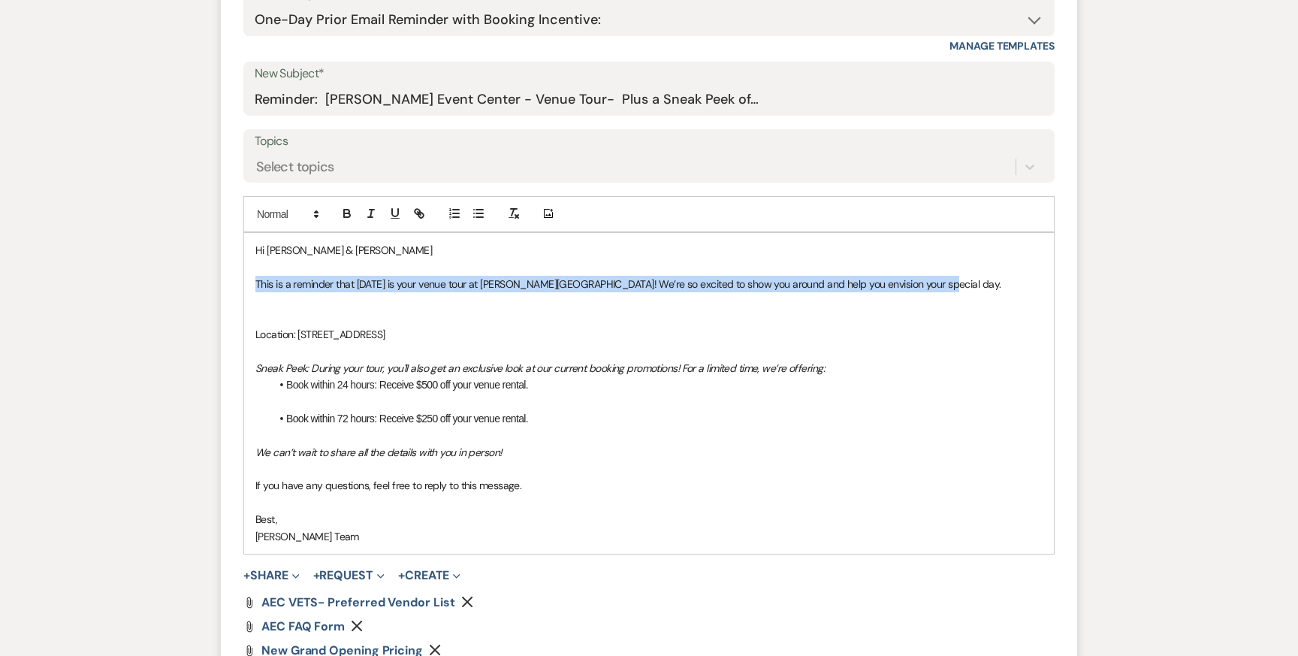
drag, startPoint x: 934, startPoint y: 290, endPoint x: 246, endPoint y: 281, distance: 688.0
click at [246, 281] on div "Hi [PERSON_NAME] & [PERSON_NAME] This is a reminder that [DATE] is your venue t…" at bounding box center [649, 393] width 810 height 321
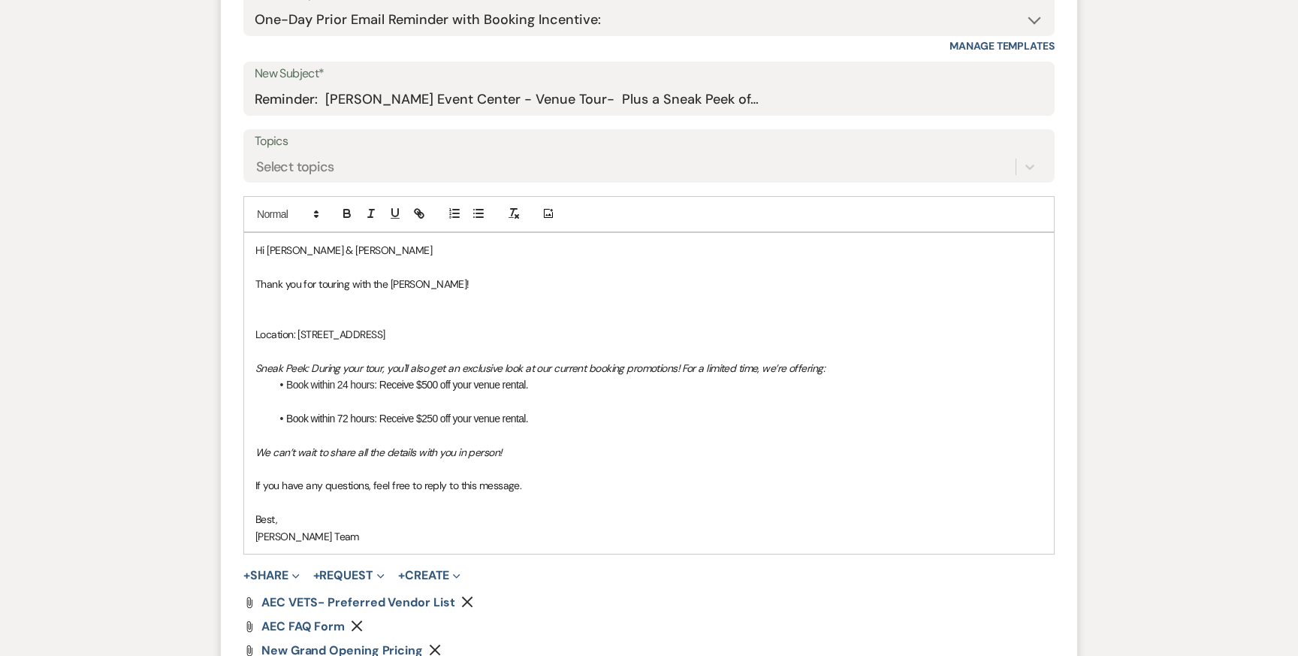
drag, startPoint x: 459, startPoint y: 334, endPoint x: 235, endPoint y: 316, distance: 224.5
click at [235, 316] on form "New Message X Saving draft... Recipients* Event Contacts ( [PERSON_NAME] ) Inse…" at bounding box center [649, 343] width 856 height 966
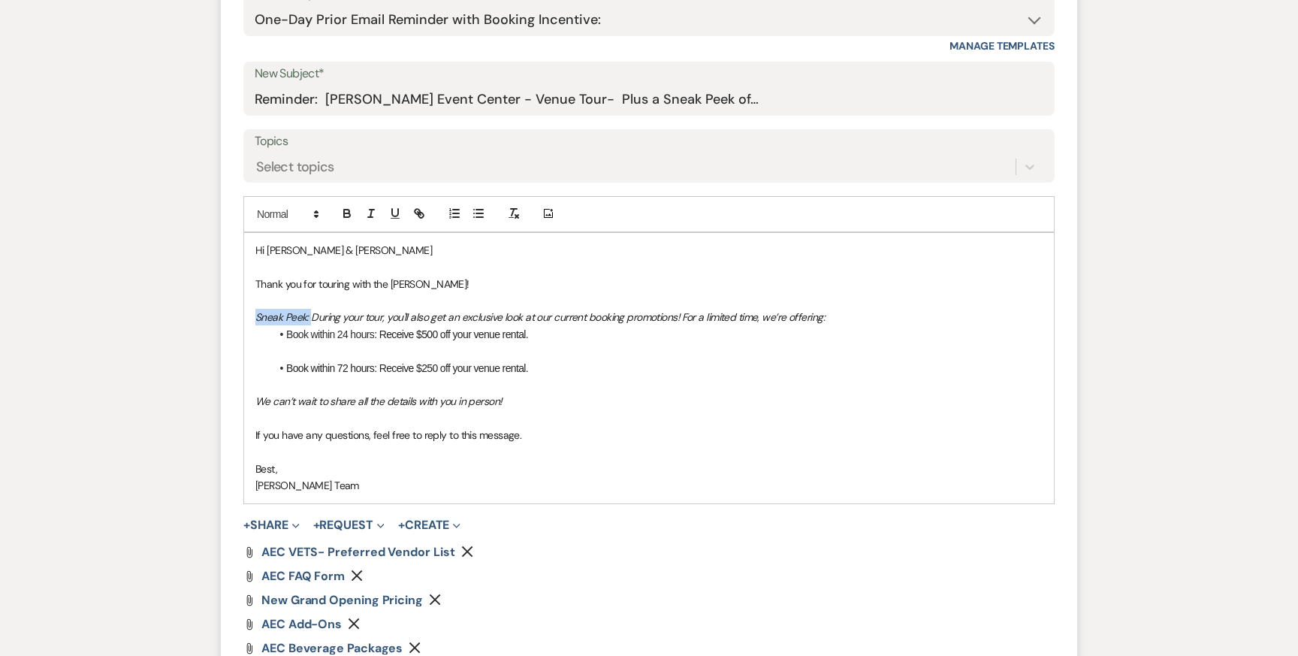
drag, startPoint x: 312, startPoint y: 319, endPoint x: 258, endPoint y: 313, distance: 55.2
click at [258, 313] on em "Sneak Peek: During your tour, you'll also get an exclusive look at our current …" at bounding box center [539, 317] width 569 height 14
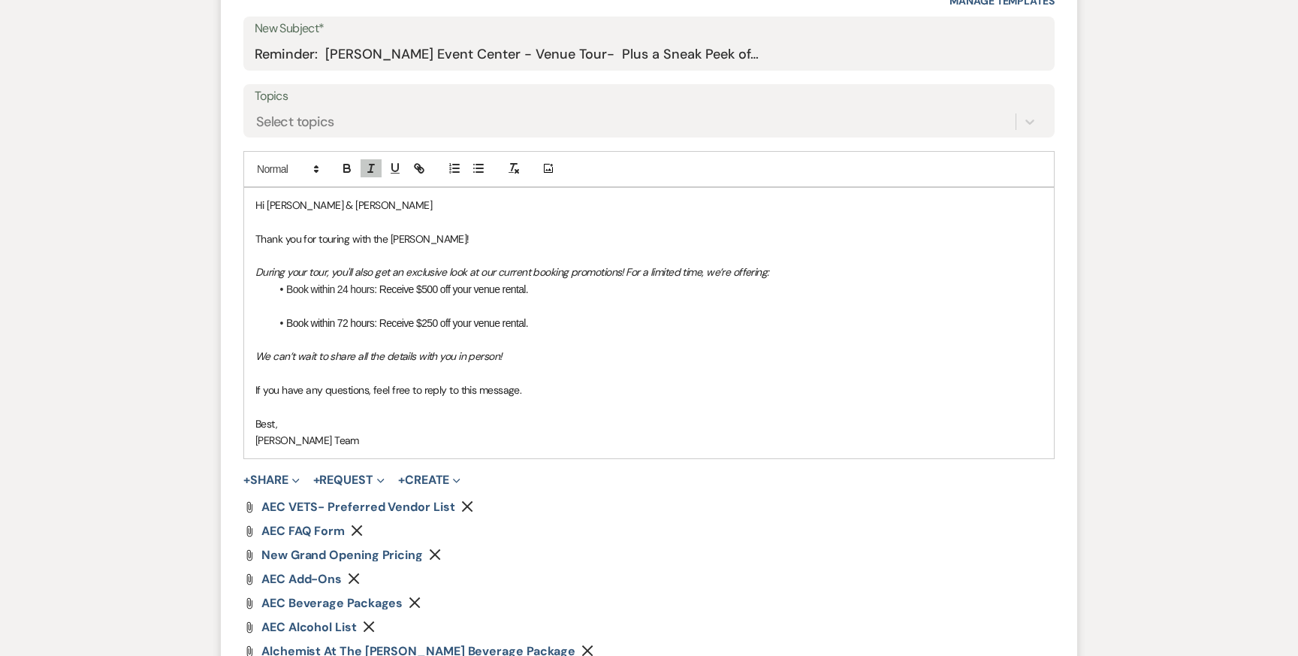
scroll to position [1092, 0]
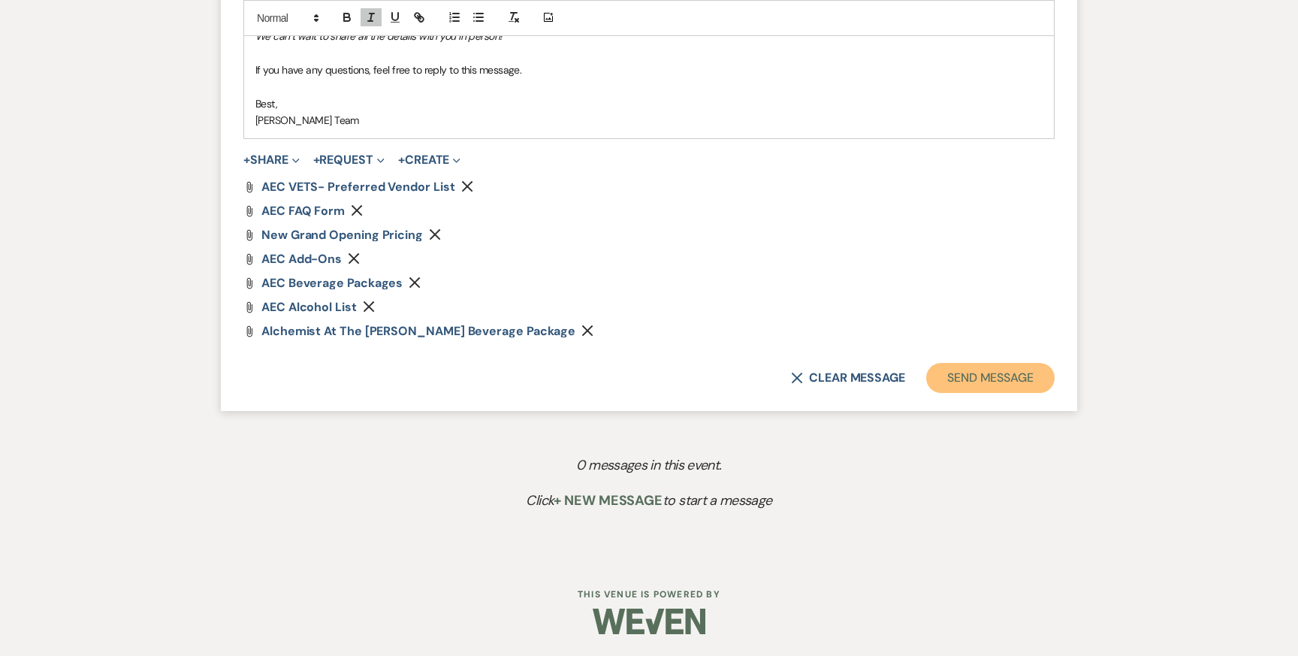
click at [978, 391] on button "Send Message" at bounding box center [990, 378] width 128 height 30
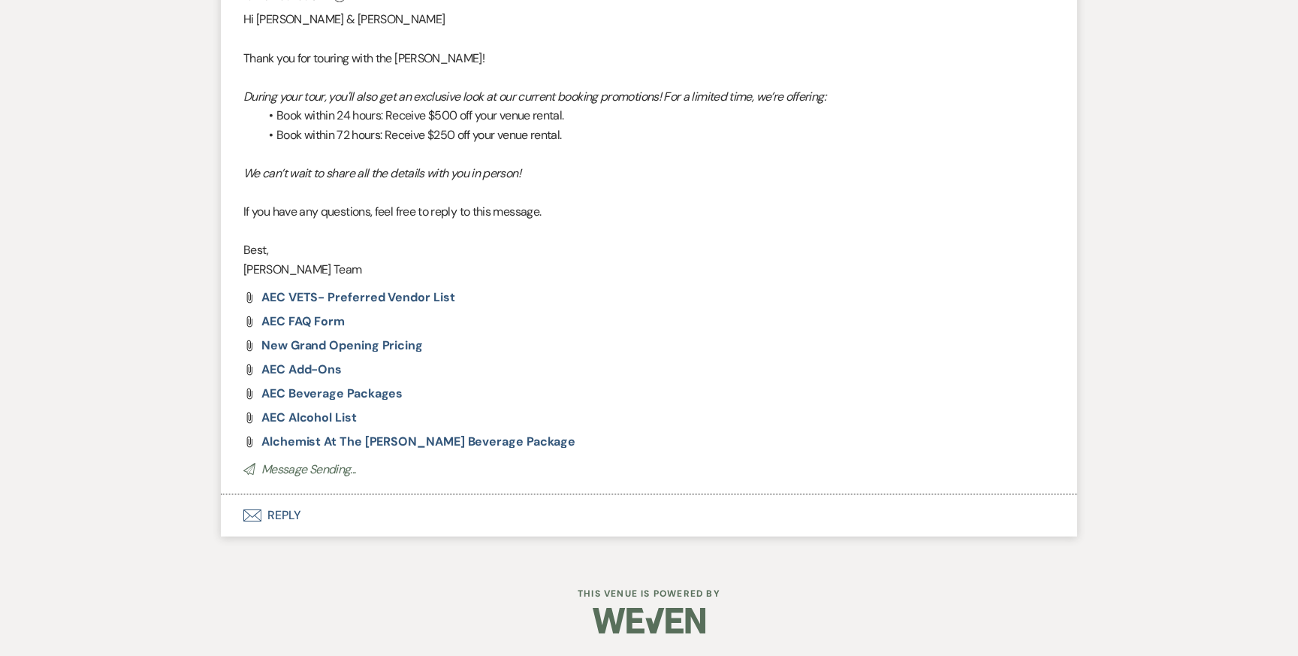
scroll to position [311, 0]
